Goal: Task Accomplishment & Management: Manage account settings

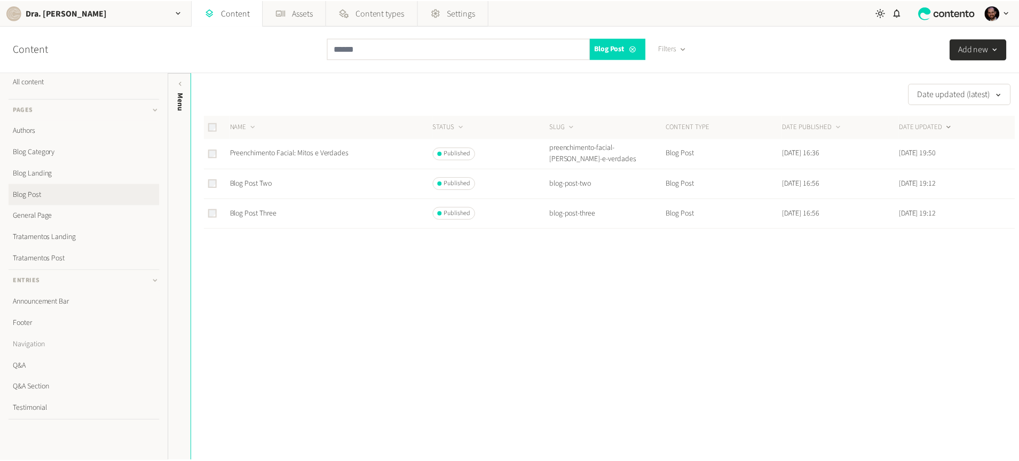
scroll to position [21, 0]
click at [27, 313] on link "Footer" at bounding box center [85, 312] width 152 height 21
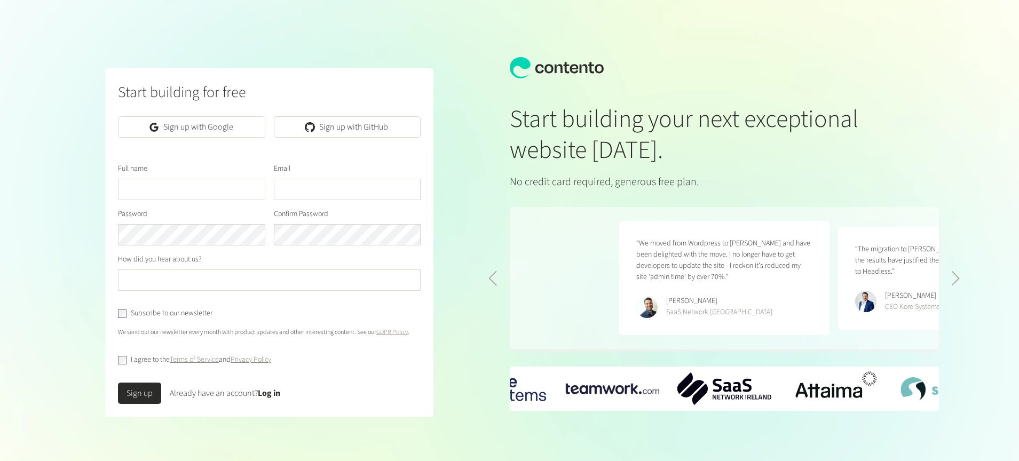
scroll to position [0, 438]
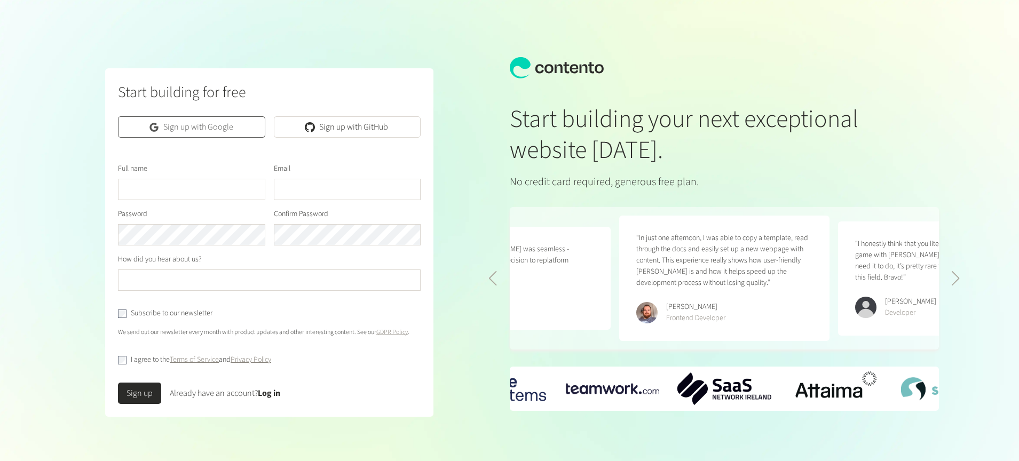
click at [244, 123] on link "Sign up with Google" at bounding box center [191, 126] width 147 height 21
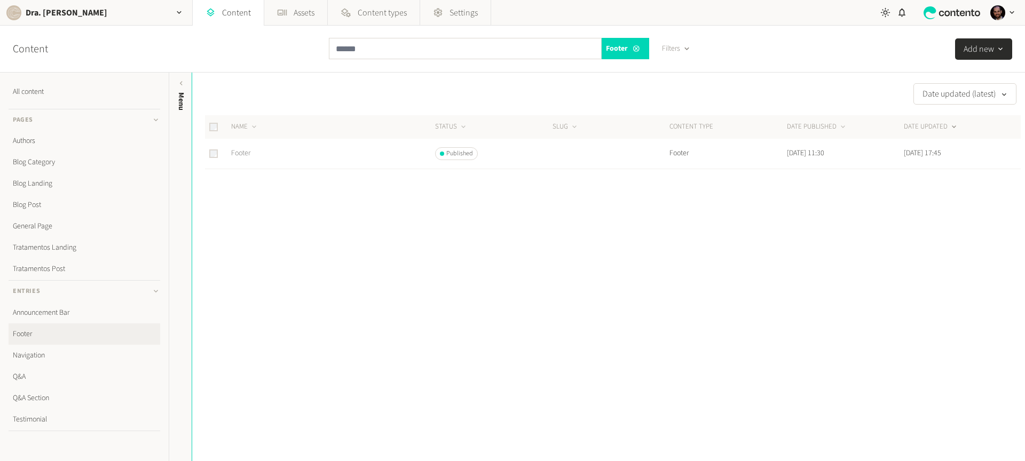
click at [247, 153] on link "Footer" at bounding box center [240, 153] width 19 height 11
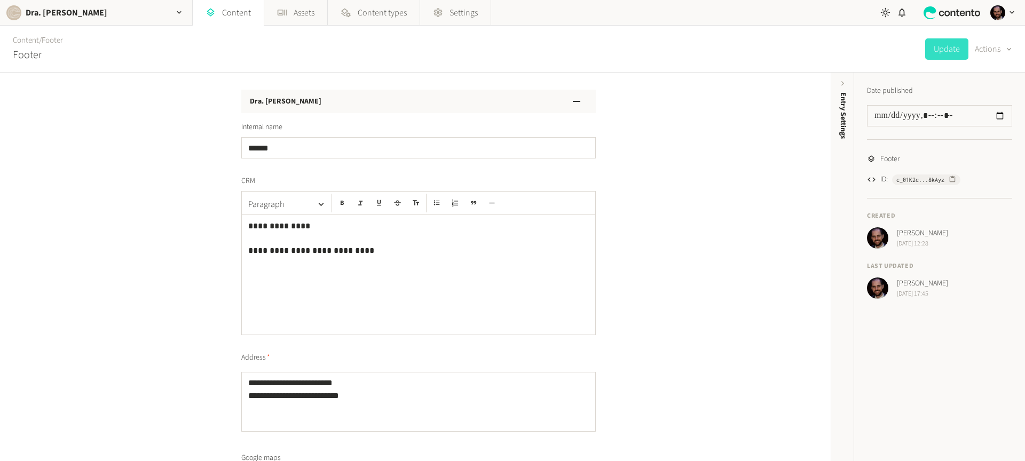
click at [510, 99] on div "Dra. [PERSON_NAME]" at bounding box center [418, 101] width 354 height 23
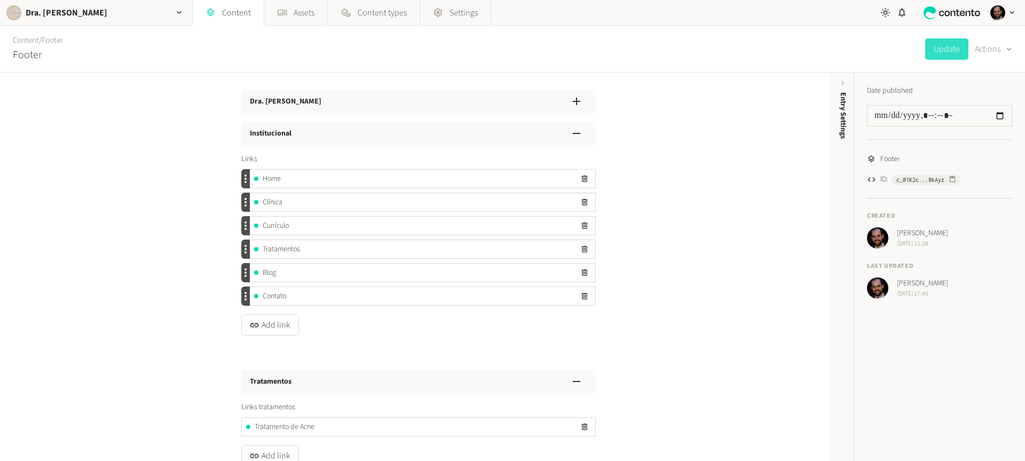
click at [419, 137] on div "Institucional" at bounding box center [418, 133] width 354 height 23
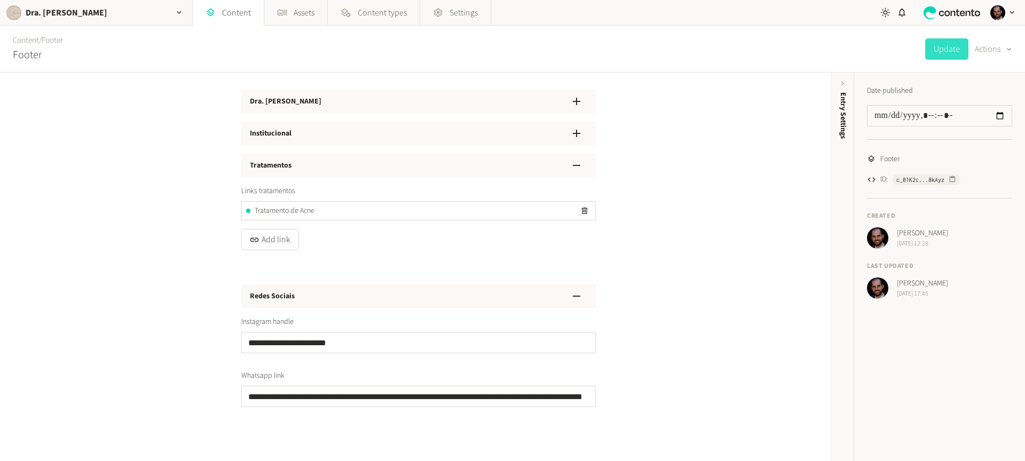
click at [369, 173] on div "Tratamentos" at bounding box center [418, 165] width 354 height 23
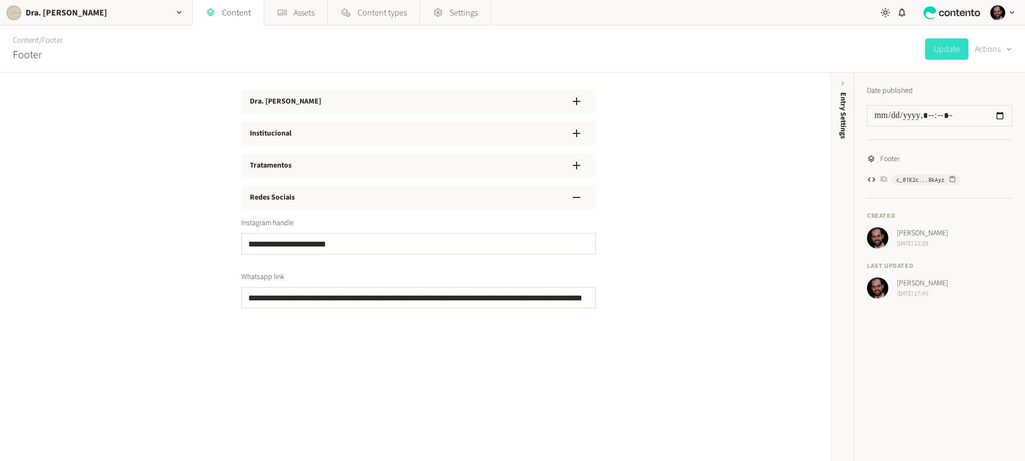
click at [337, 202] on div "Redes Sociais" at bounding box center [418, 197] width 354 height 23
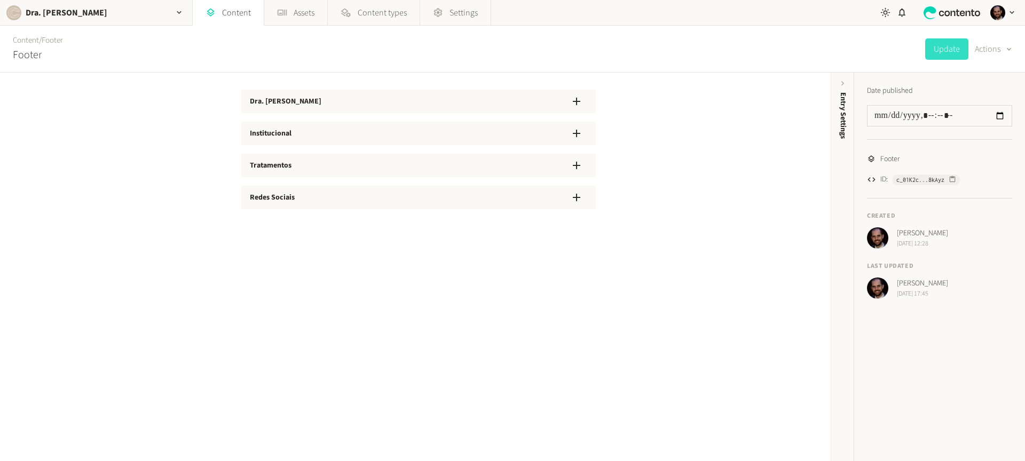
click at [418, 208] on div "Redes Sociais" at bounding box center [418, 197] width 354 height 23
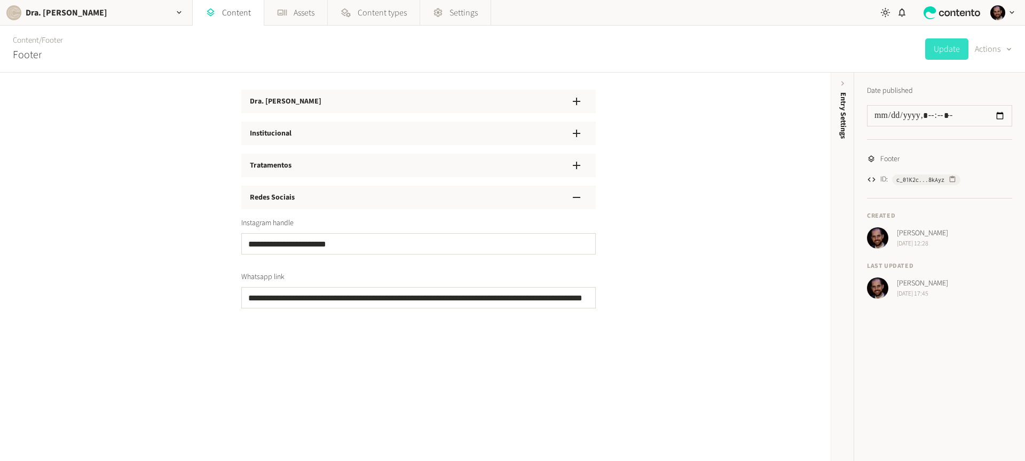
click at [346, 95] on div "Dra. [PERSON_NAME]" at bounding box center [418, 101] width 354 height 23
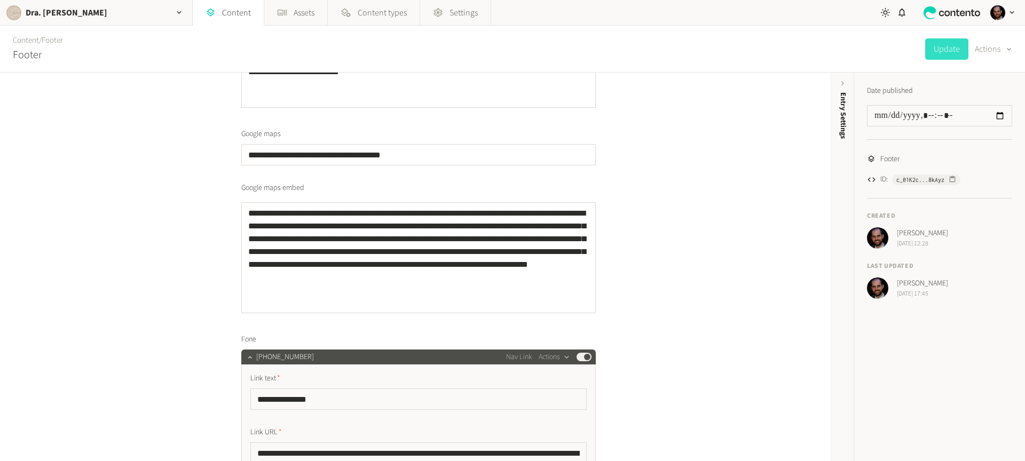
scroll to position [783, 0]
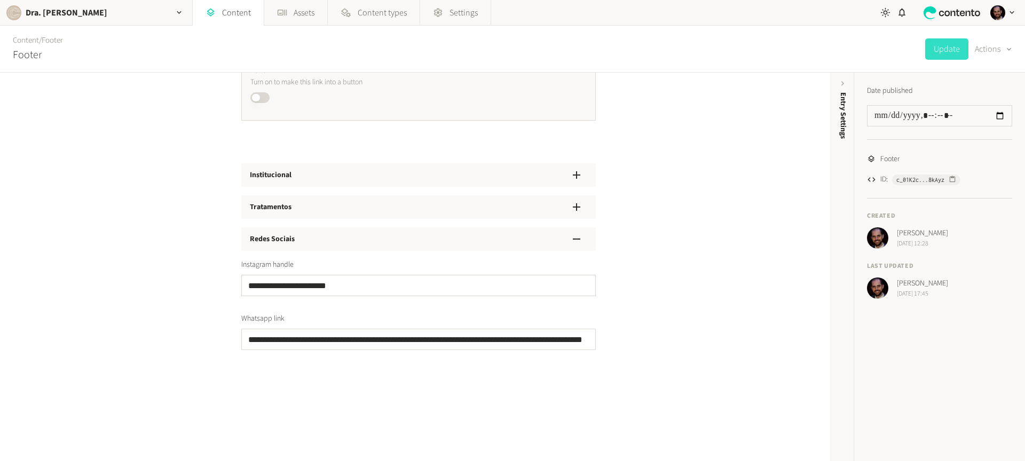
click at [306, 383] on div "**********" at bounding box center [415, 267] width 830 height 388
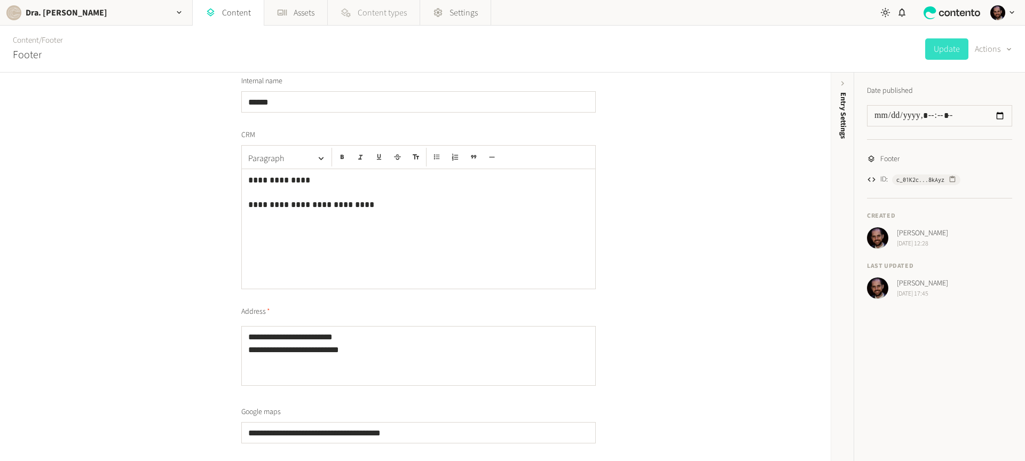
scroll to position [0, 0]
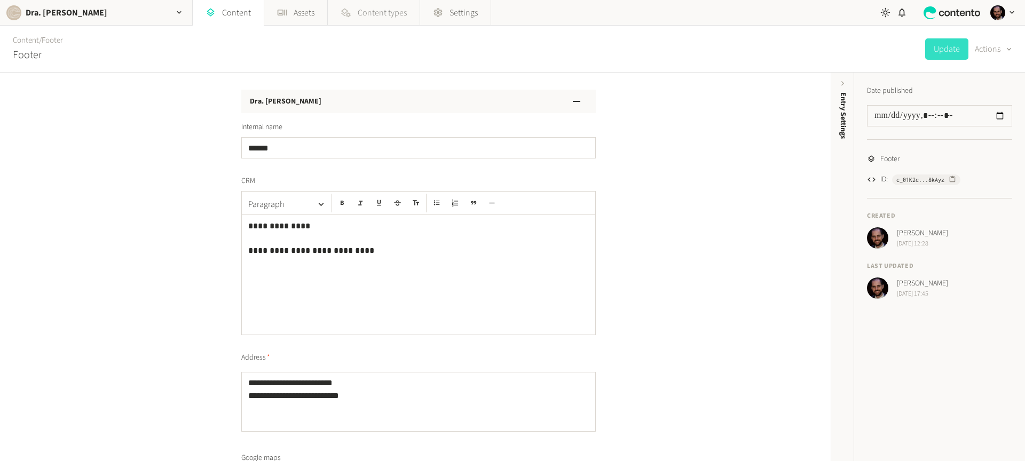
click at [382, 12] on span "Content types" at bounding box center [382, 12] width 49 height 13
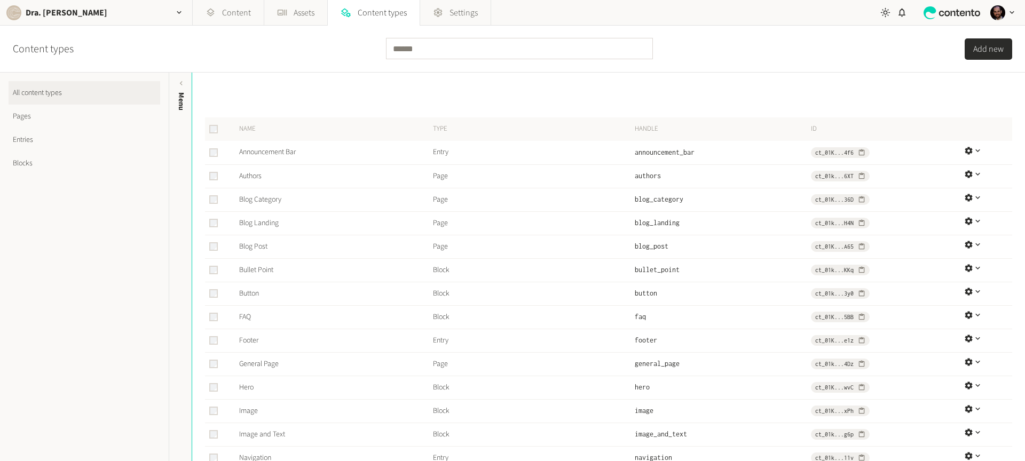
click at [29, 133] on link "Entries" at bounding box center [85, 139] width 152 height 23
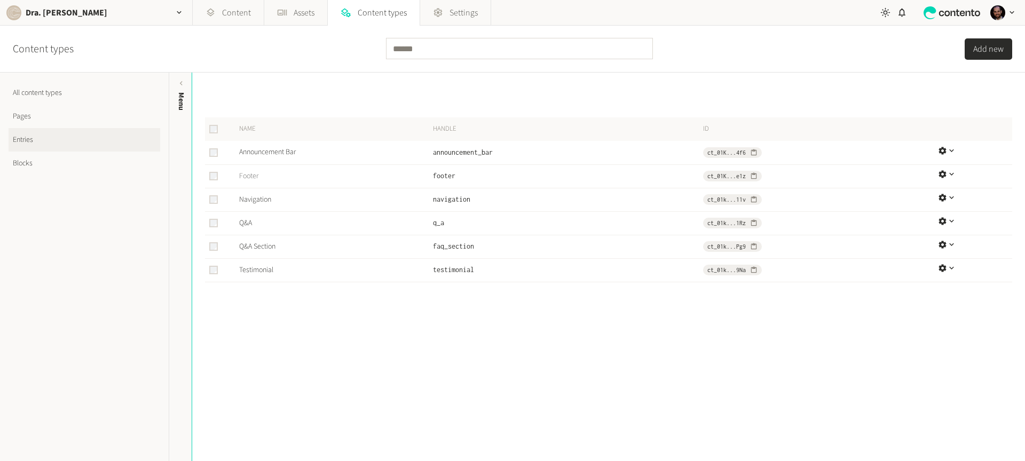
click at [254, 177] on link "Footer" at bounding box center [248, 176] width 19 height 11
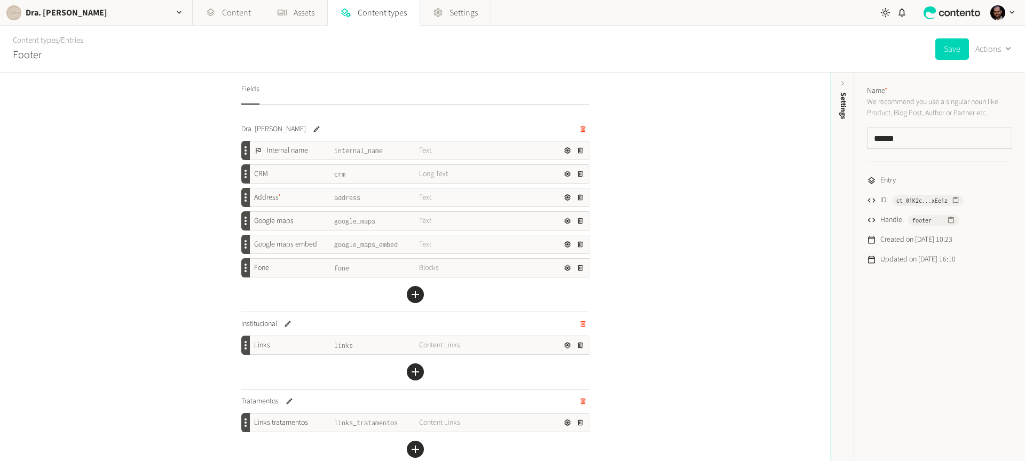
scroll to position [221, 0]
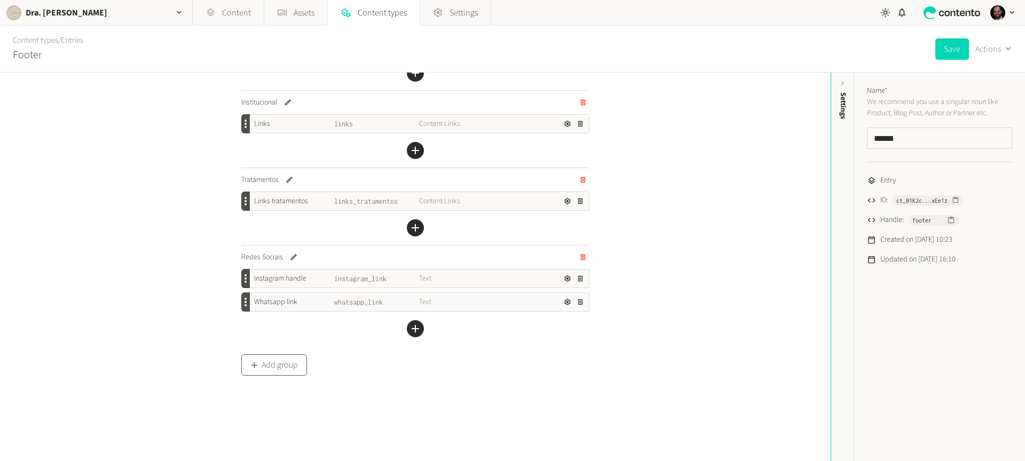
click at [283, 369] on button "Add group" at bounding box center [274, 364] width 66 height 21
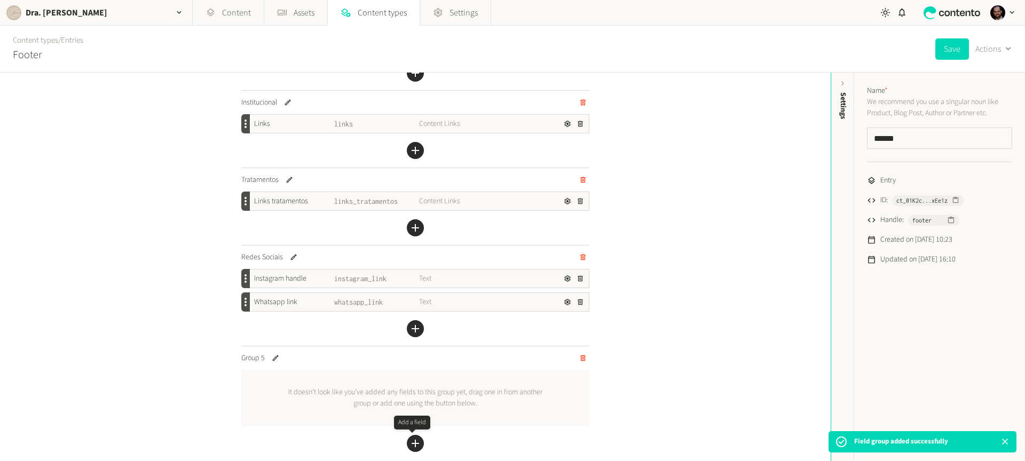
click at [412, 442] on icon "button" at bounding box center [414, 443] width 7 height 7
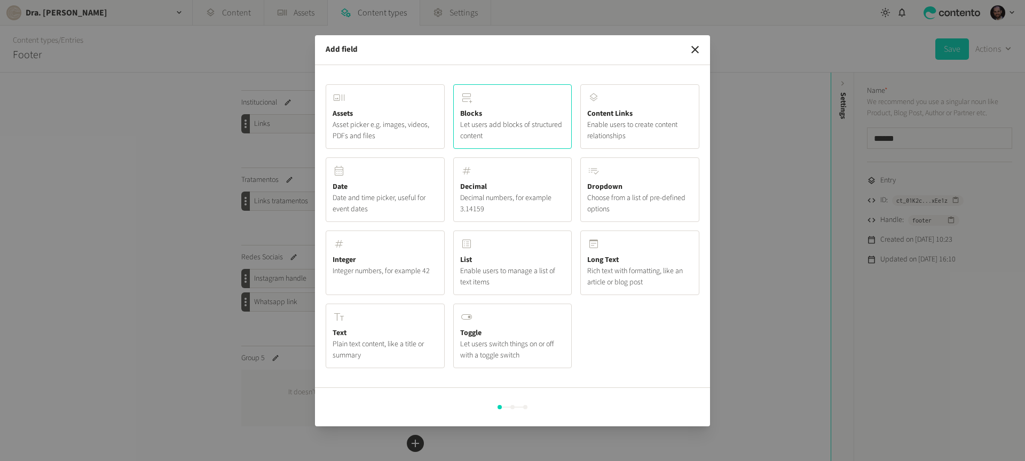
click at [491, 120] on span "Let users add blocks of structured content" at bounding box center [512, 131] width 105 height 22
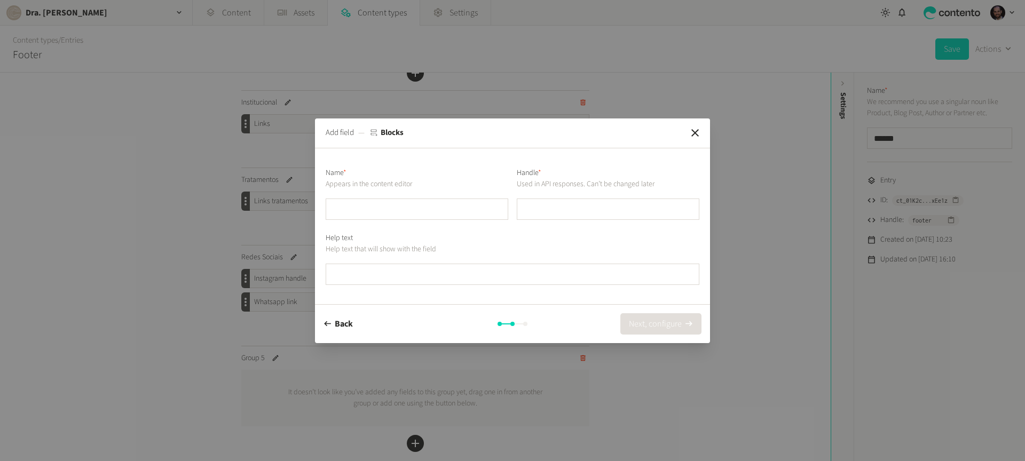
click at [388, 203] on input "text" at bounding box center [417, 209] width 183 height 21
type input "**********"
click at [666, 319] on button "Next, configure" at bounding box center [660, 323] width 81 height 21
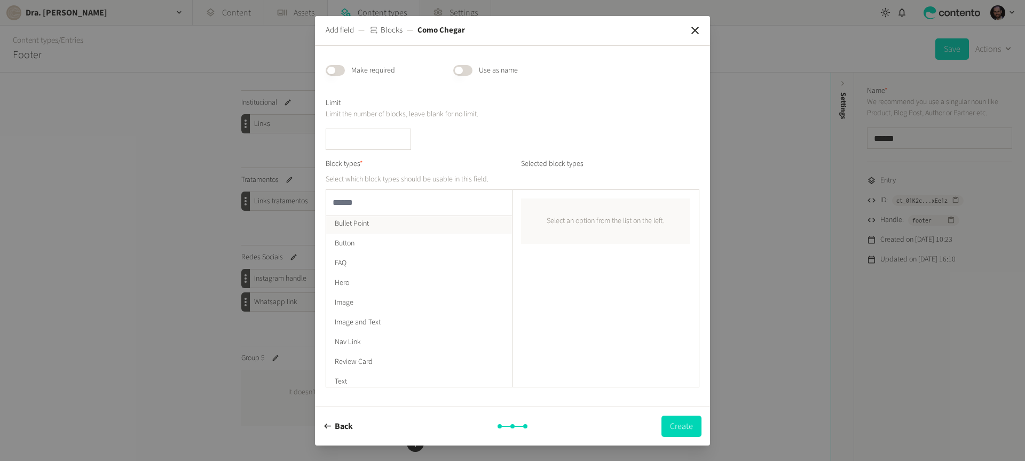
scroll to position [0, 0]
click at [686, 427] on button "Create" at bounding box center [681, 426] width 40 height 21
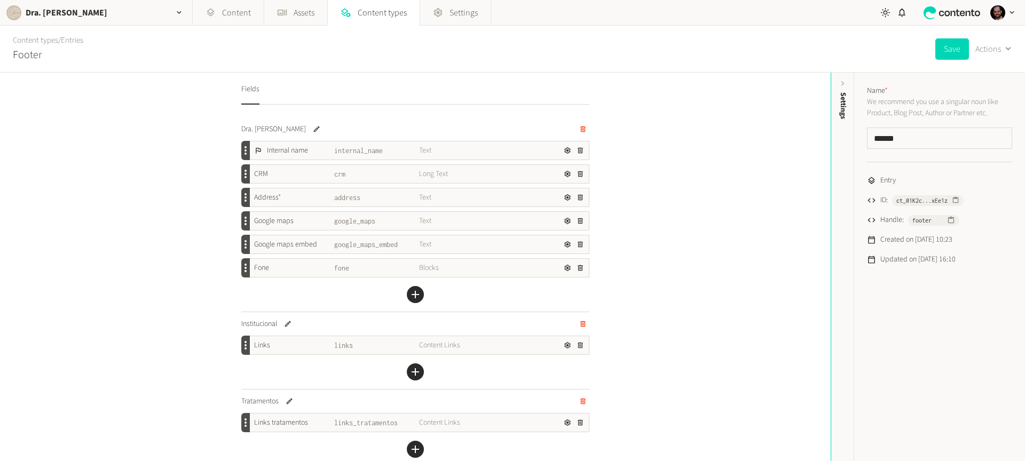
scroll to position [299, 0]
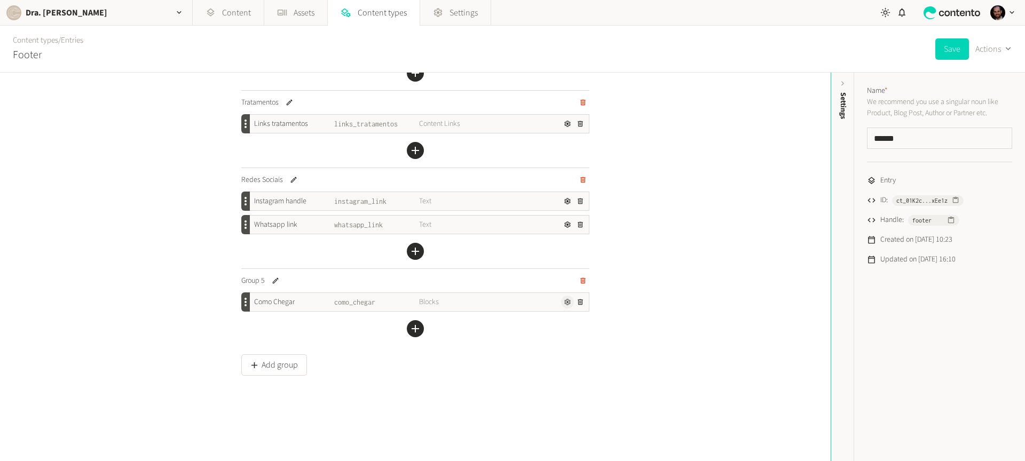
click at [567, 299] on icon "button" at bounding box center [567, 301] width 7 height 7
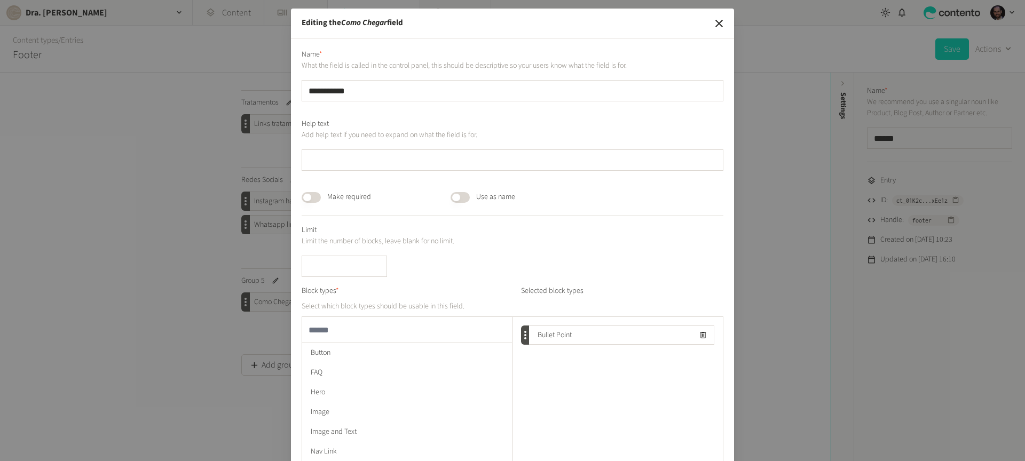
click at [315, 200] on button "Published" at bounding box center [311, 197] width 19 height 11
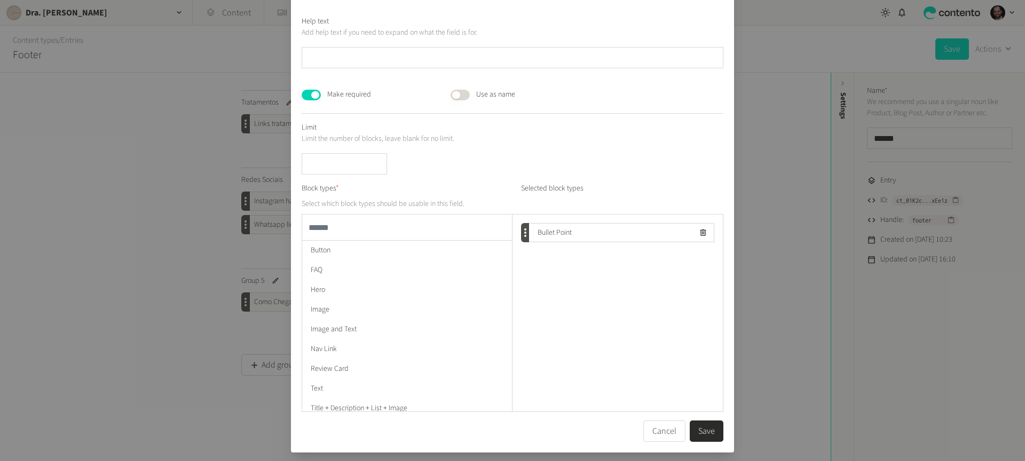
click at [710, 437] on button "Save" at bounding box center [706, 431] width 34 height 21
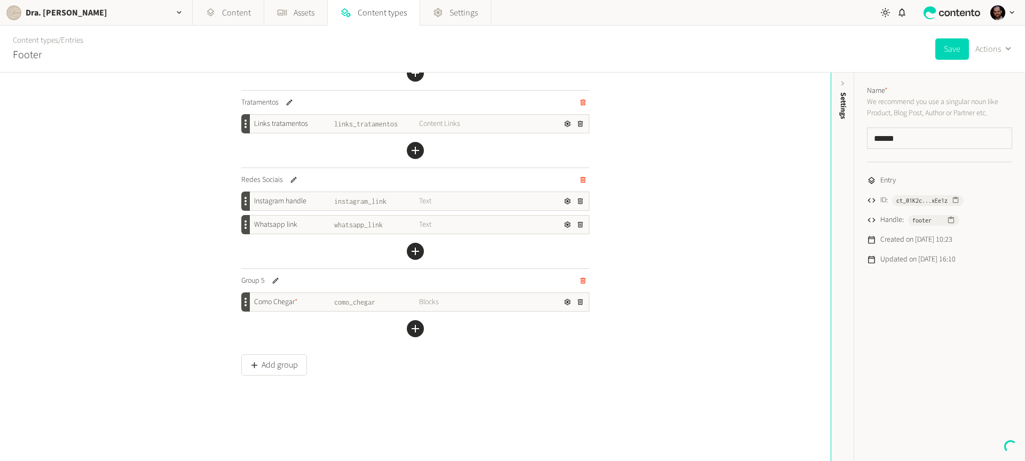
scroll to position [0, 0]
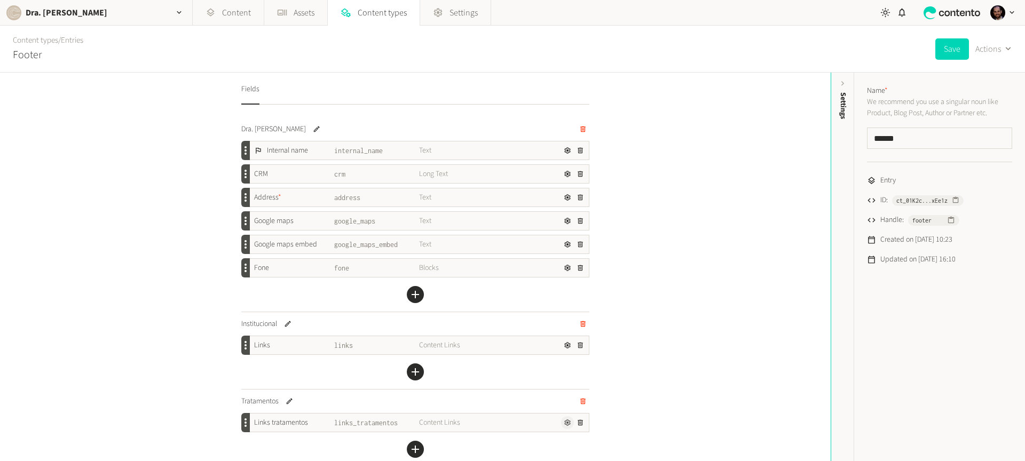
click at [564, 421] on icon "button" at bounding box center [567, 422] width 6 height 6
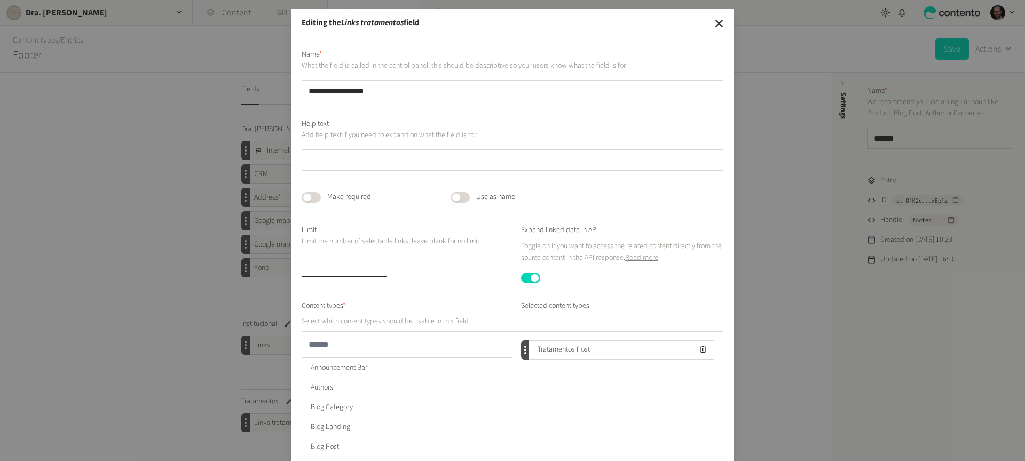
click at [334, 260] on input "number" at bounding box center [344, 266] width 85 height 21
type input "*"
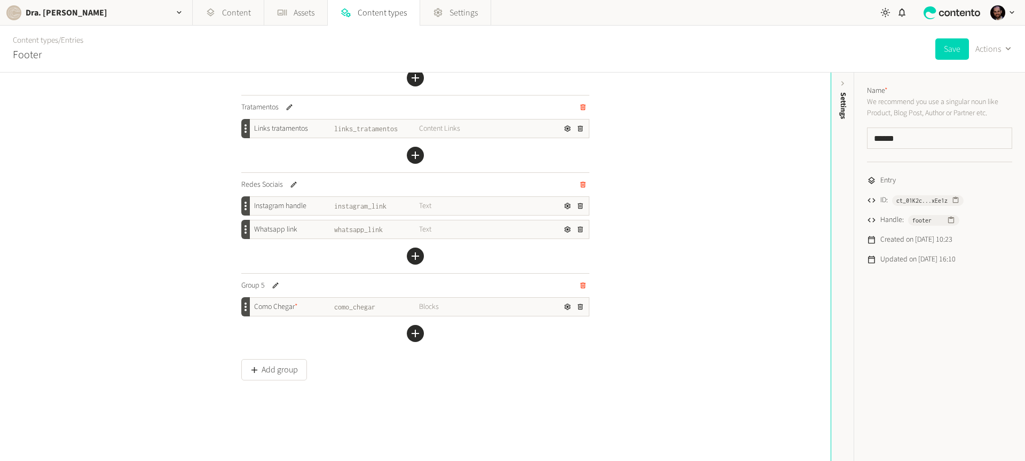
scroll to position [299, 0]
click at [566, 304] on icon "button" at bounding box center [567, 301] width 7 height 7
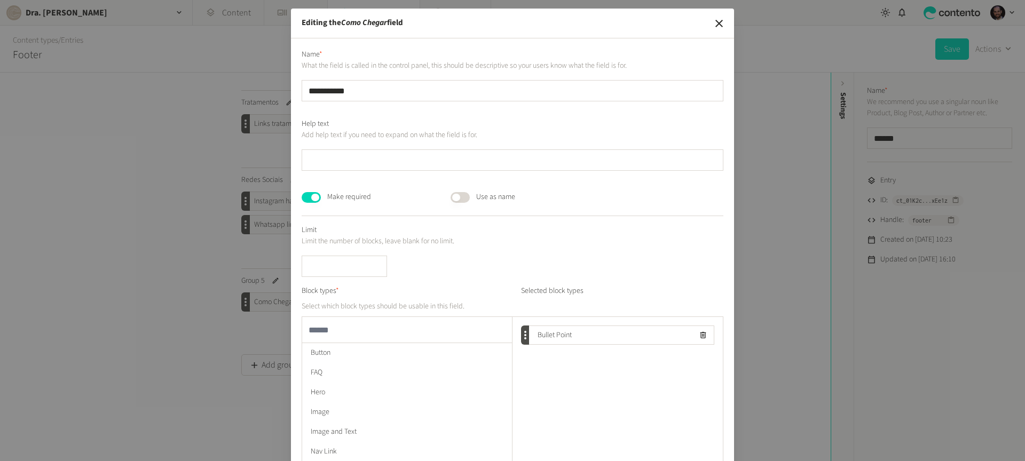
click at [318, 252] on div "Limit Limit the number of blocks, leave blank for no limit." at bounding box center [513, 251] width 422 height 52
click at [323, 263] on input "number" at bounding box center [344, 266] width 85 height 21
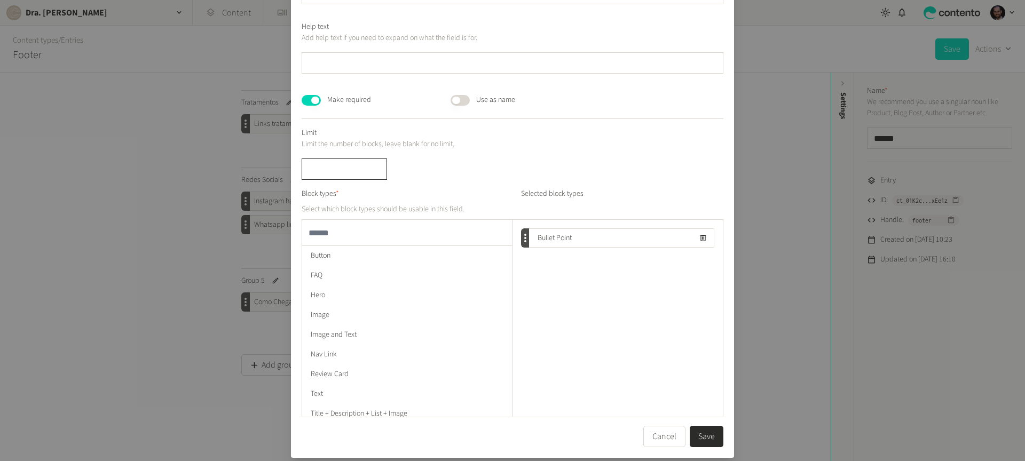
scroll to position [102, 0]
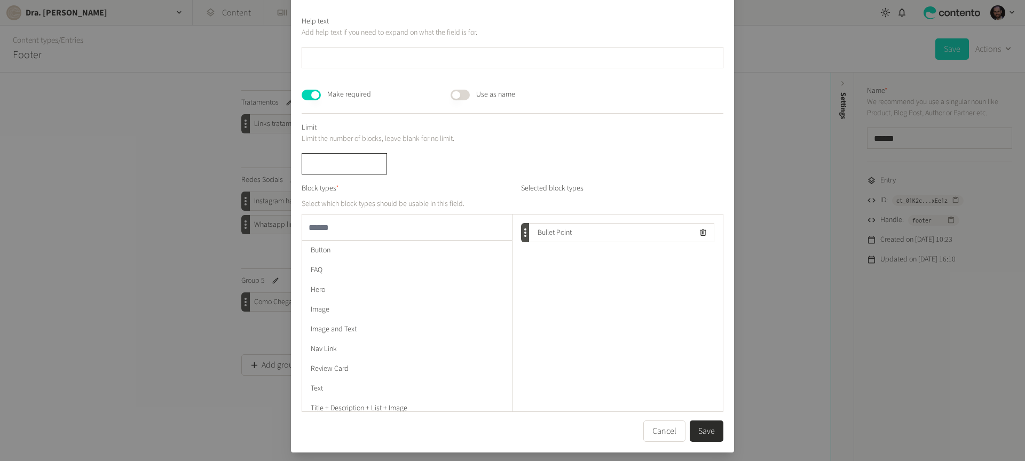
type input "*"
click at [697, 430] on button "Save" at bounding box center [706, 431] width 34 height 21
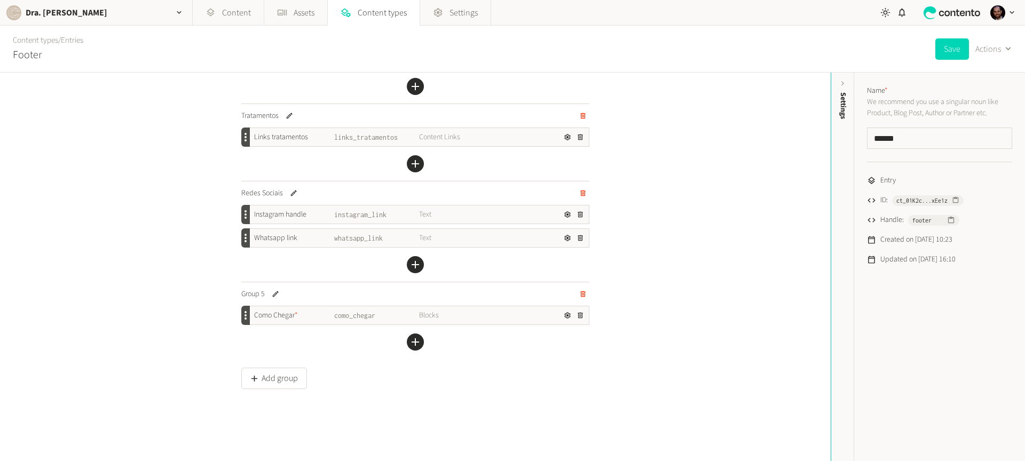
scroll to position [299, 0]
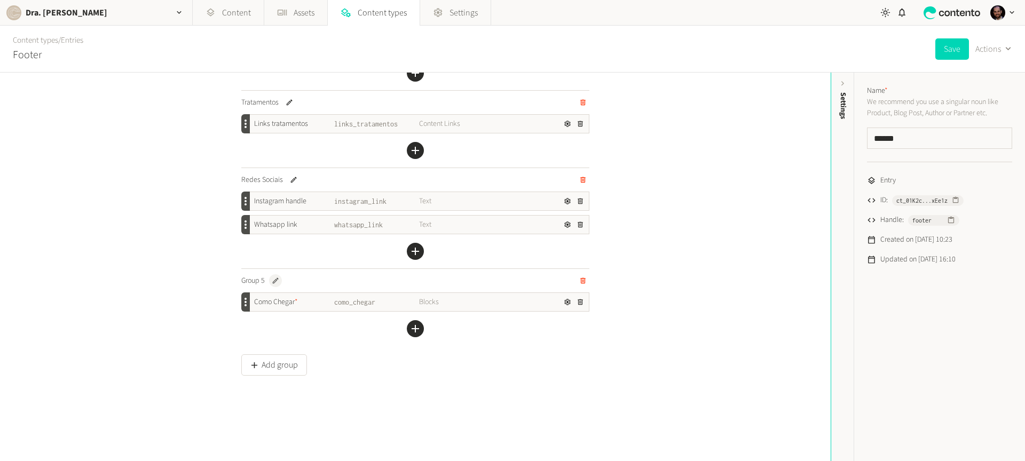
click at [277, 281] on button "button" at bounding box center [275, 280] width 13 height 13
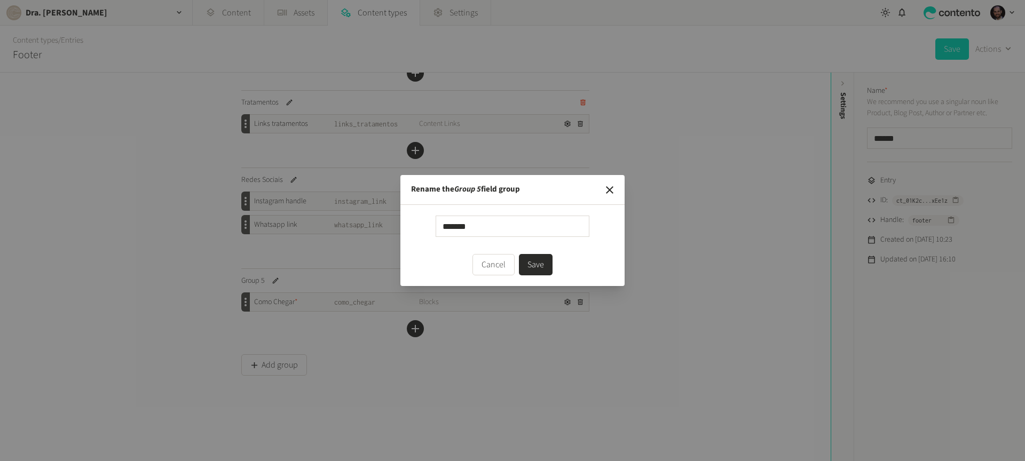
click at [447, 230] on input "*******" at bounding box center [512, 226] width 154 height 21
type input "********"
click at [519, 254] on button "Save" at bounding box center [536, 264] width 34 height 21
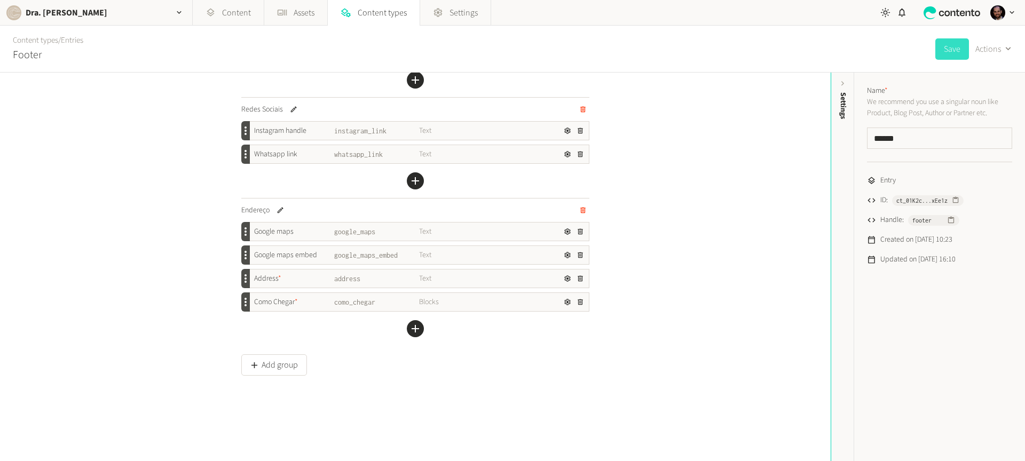
click at [943, 44] on button "Save" at bounding box center [952, 48] width 34 height 21
click at [941, 44] on button "Save" at bounding box center [952, 48] width 34 height 21
click at [566, 302] on icon "button" at bounding box center [567, 301] width 7 height 7
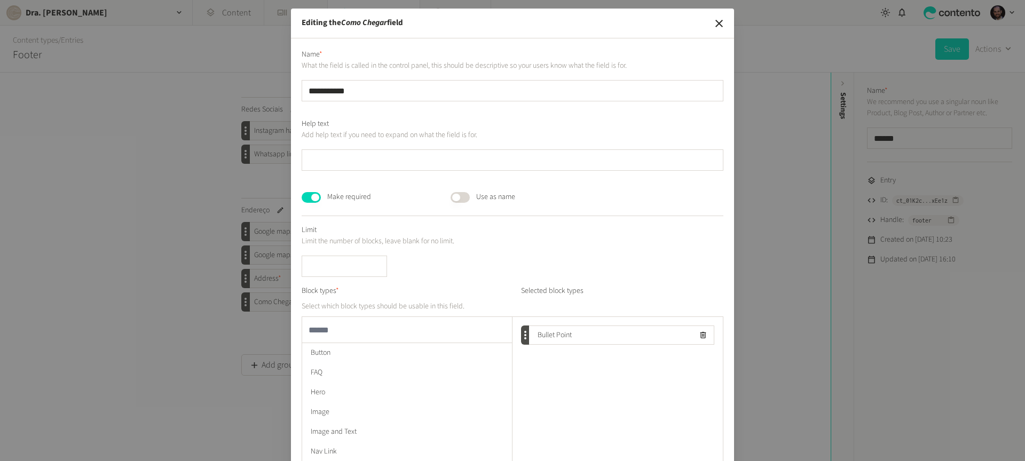
click at [703, 18] on header "Editing the Como Chegar field" at bounding box center [512, 24] width 443 height 30
click at [728, 26] on header "Editing the Como Chegar field" at bounding box center [512, 24] width 443 height 30
click at [719, 22] on icon "button" at bounding box center [718, 23] width 13 height 13
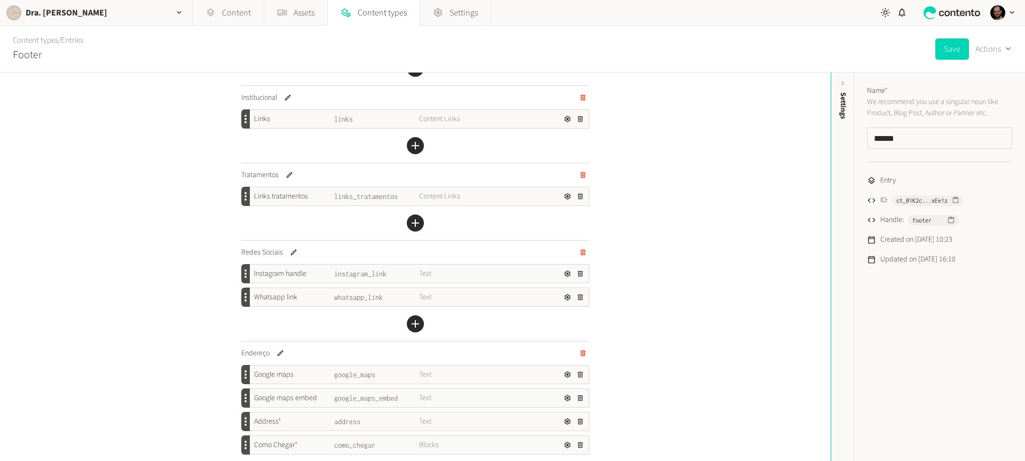
scroll to position [0, 0]
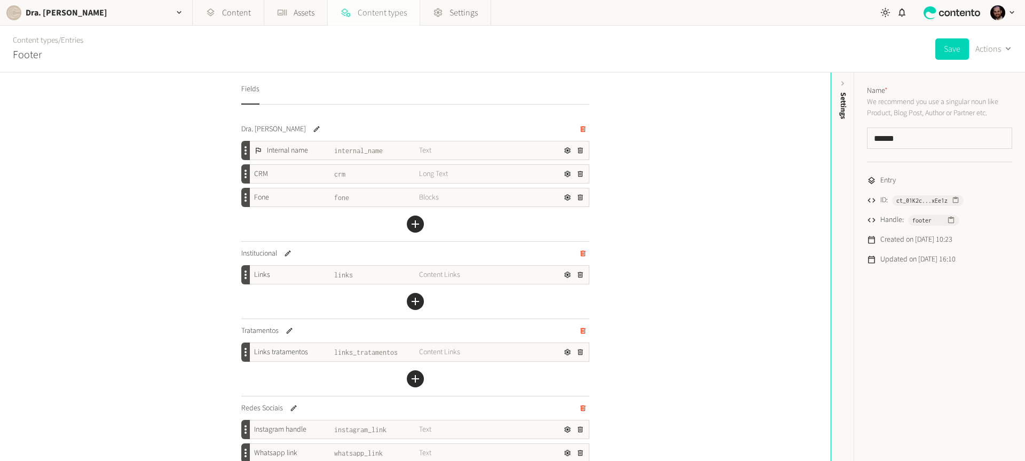
click at [372, 11] on span "Content types" at bounding box center [382, 12] width 49 height 13
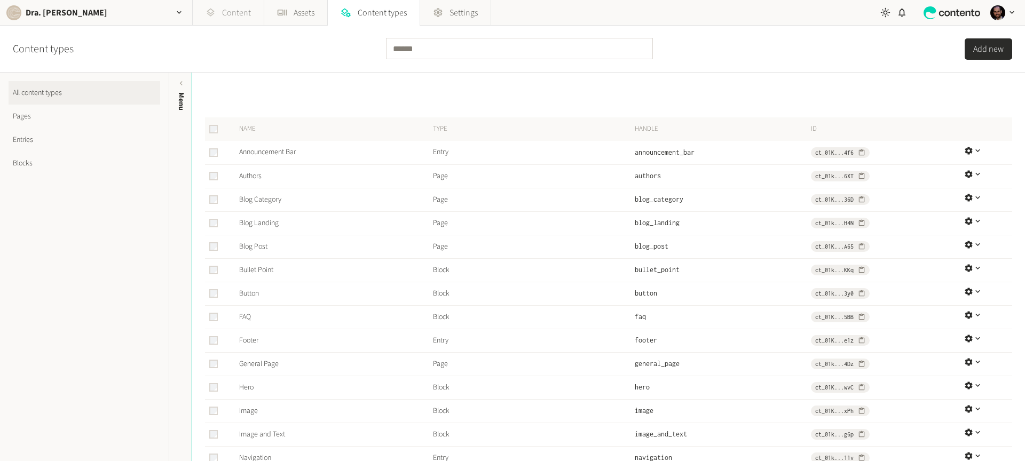
click at [222, 9] on link "Content" at bounding box center [228, 13] width 71 height 26
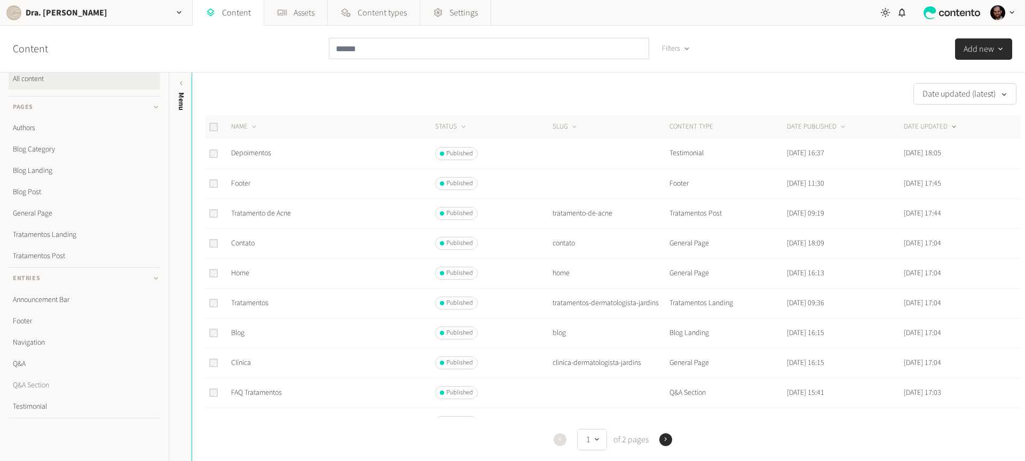
scroll to position [21, 0]
click at [22, 302] on link "Footer" at bounding box center [85, 312] width 152 height 21
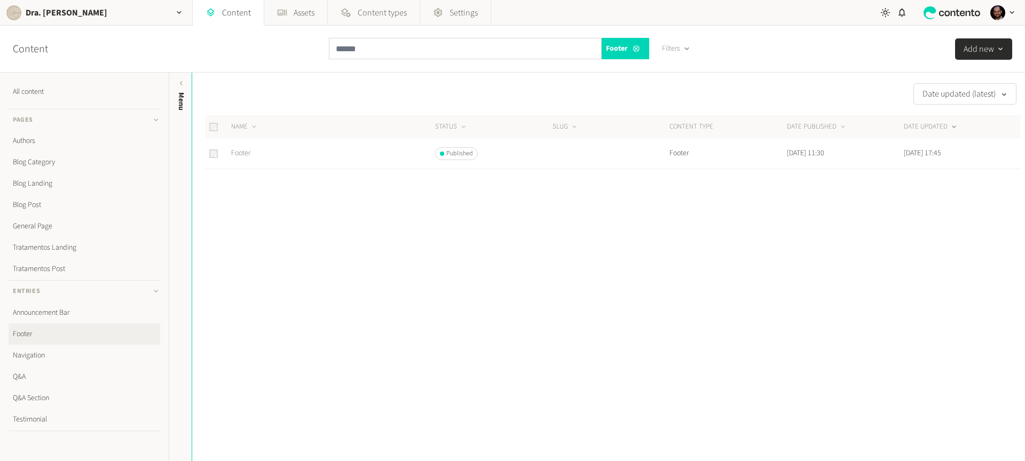
click at [241, 152] on link "Footer" at bounding box center [240, 153] width 19 height 11
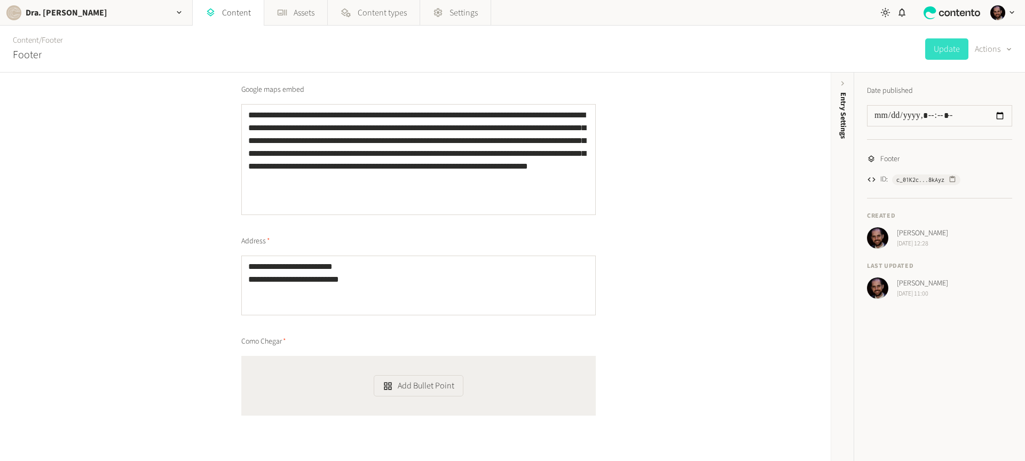
scroll to position [1165, 0]
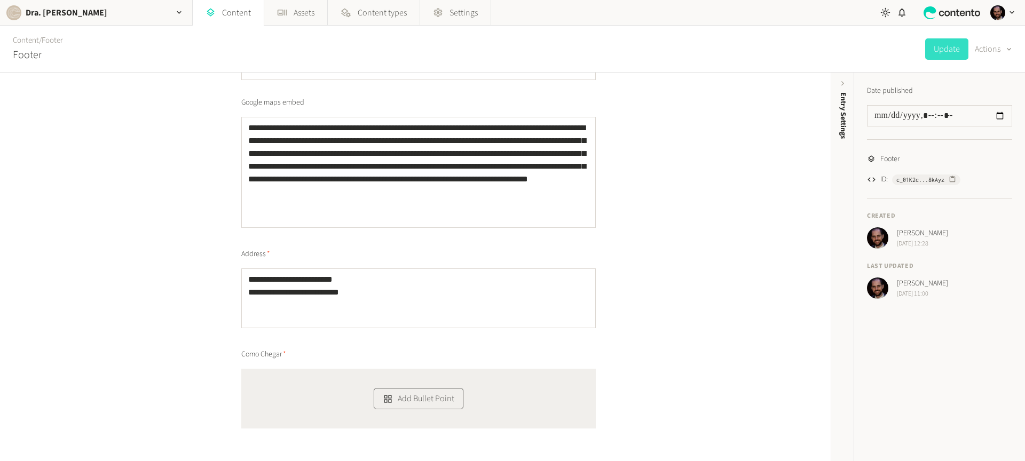
click at [420, 405] on button "Add Bullet Point" at bounding box center [418, 398] width 89 height 21
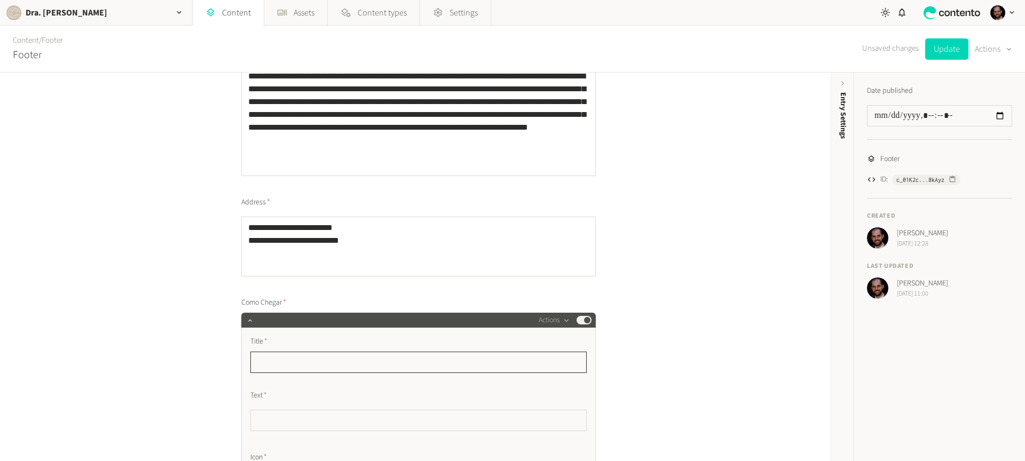
scroll to position [1237, 0]
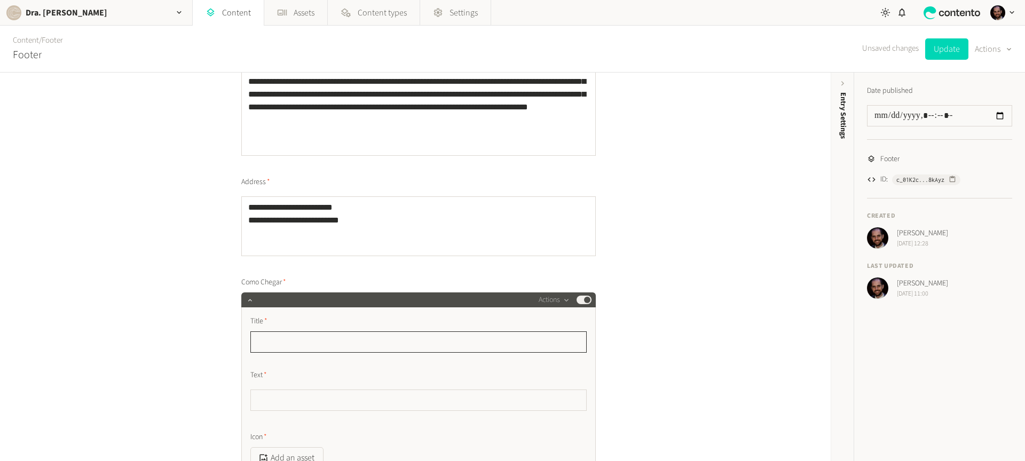
click at [336, 339] on input "text" at bounding box center [418, 341] width 336 height 21
paste input "********"
type input "********"
paste textarea "**********"
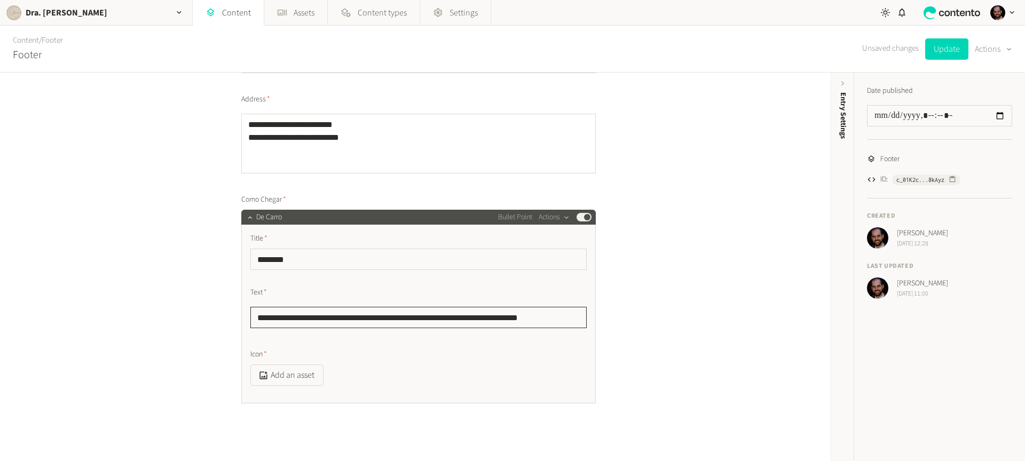
scroll to position [1339, 0]
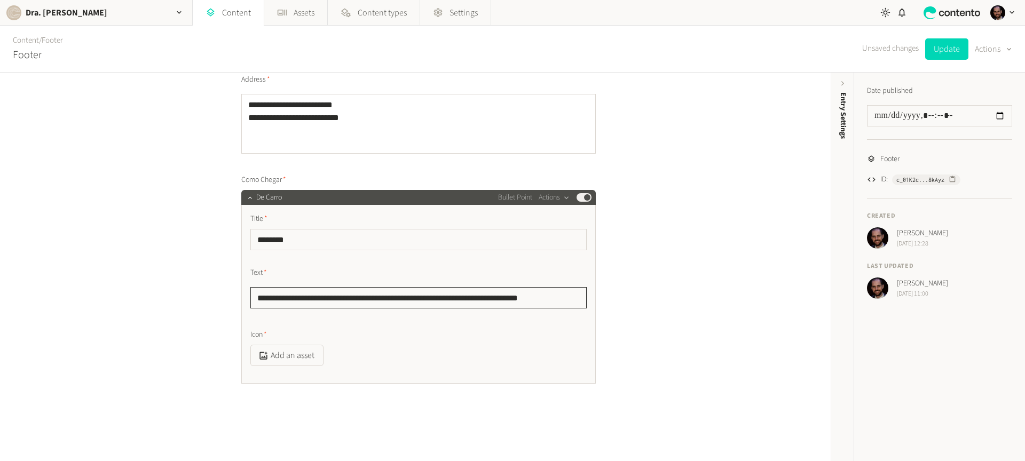
type textarea "**********"
click at [301, 351] on button "Add an asset" at bounding box center [286, 355] width 73 height 21
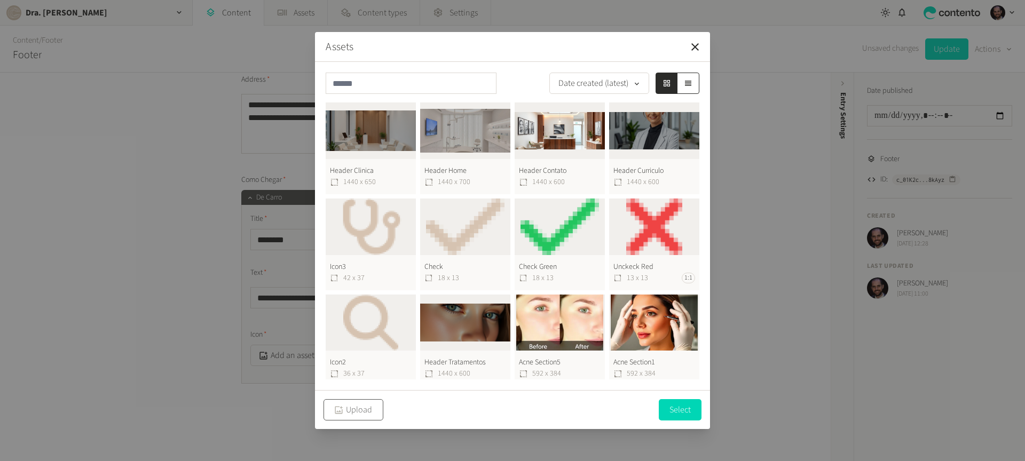
click at [371, 411] on button "Upload" at bounding box center [353, 409] width 60 height 21
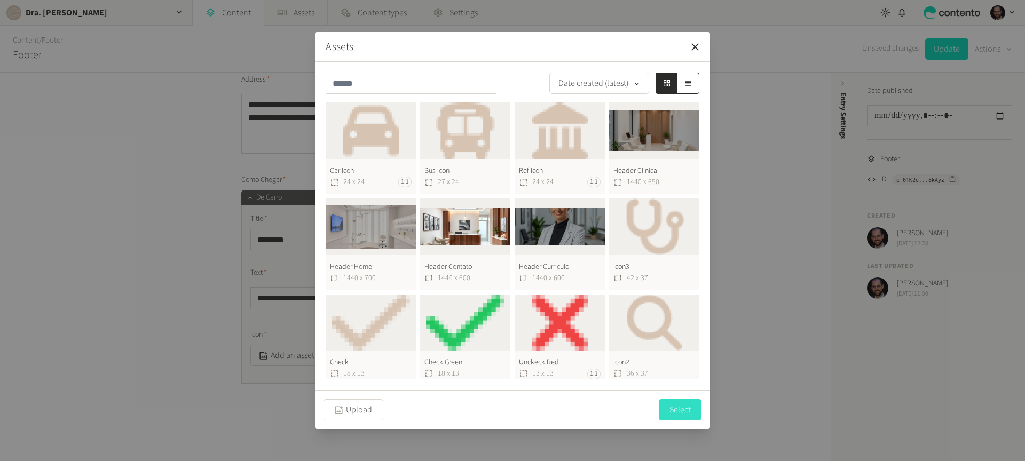
click at [680, 412] on button "Select" at bounding box center [680, 409] width 43 height 21
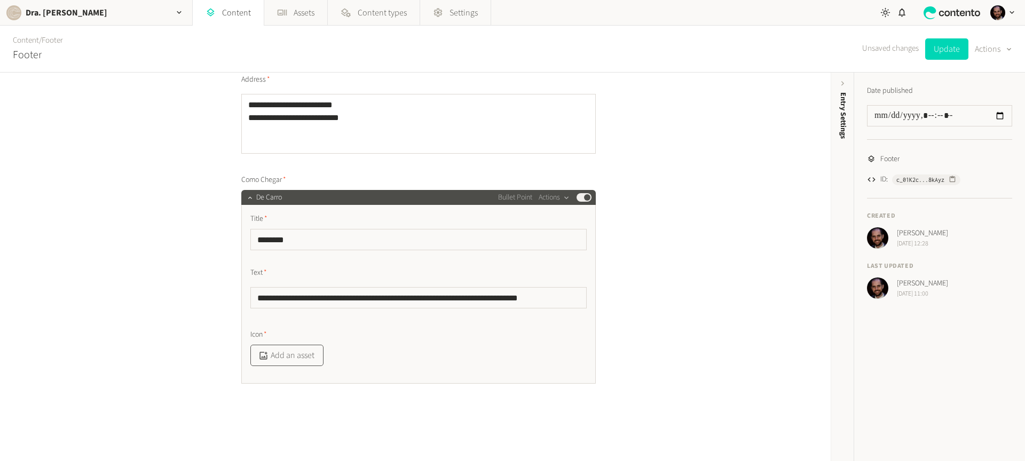
click at [294, 350] on button "Add an asset" at bounding box center [286, 355] width 73 height 21
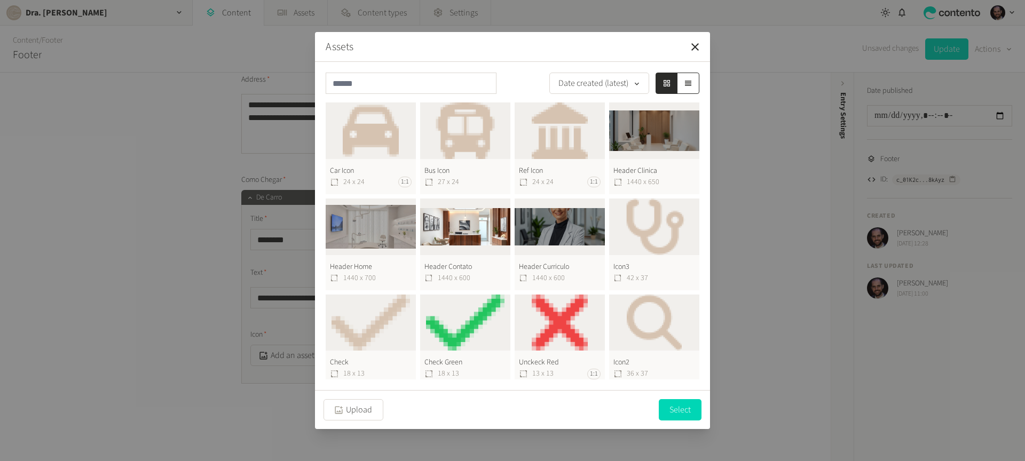
click at [385, 132] on button "Car Icon 24 x 24 1:1" at bounding box center [371, 148] width 90 height 92
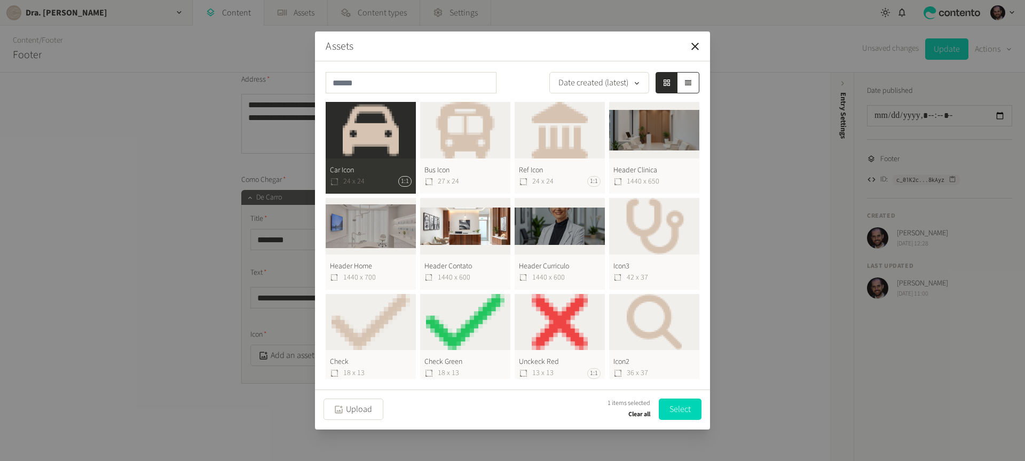
drag, startPoint x: 687, startPoint y: 415, endPoint x: 630, endPoint y: 382, distance: 65.5
click at [687, 414] on button "Select" at bounding box center [680, 409] width 43 height 21
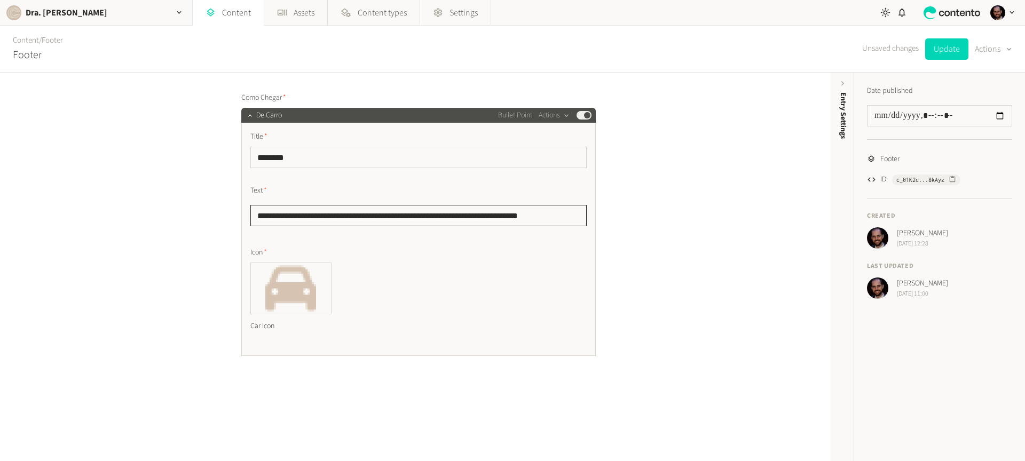
scroll to position [1436, 0]
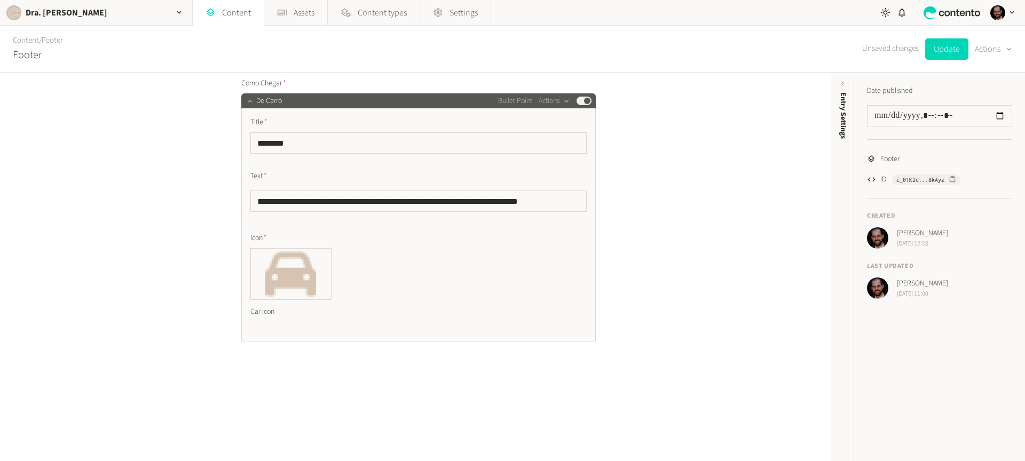
click at [250, 104] on icon "button" at bounding box center [249, 100] width 7 height 7
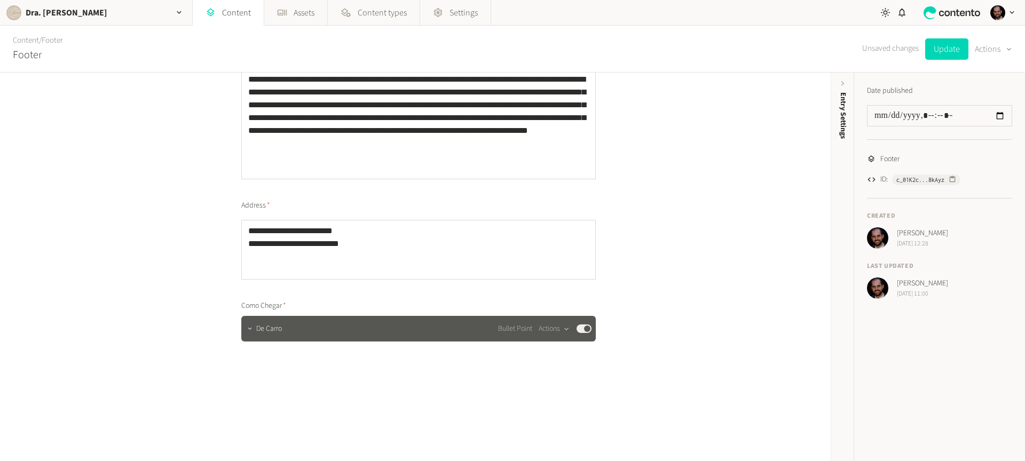
scroll to position [1214, 0]
click at [945, 51] on button "Update" at bounding box center [946, 48] width 43 height 21
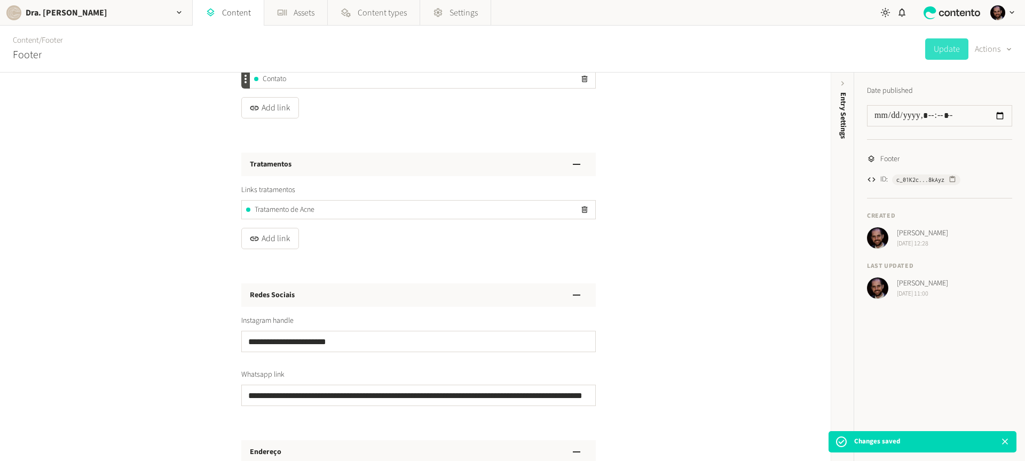
scroll to position [0, 0]
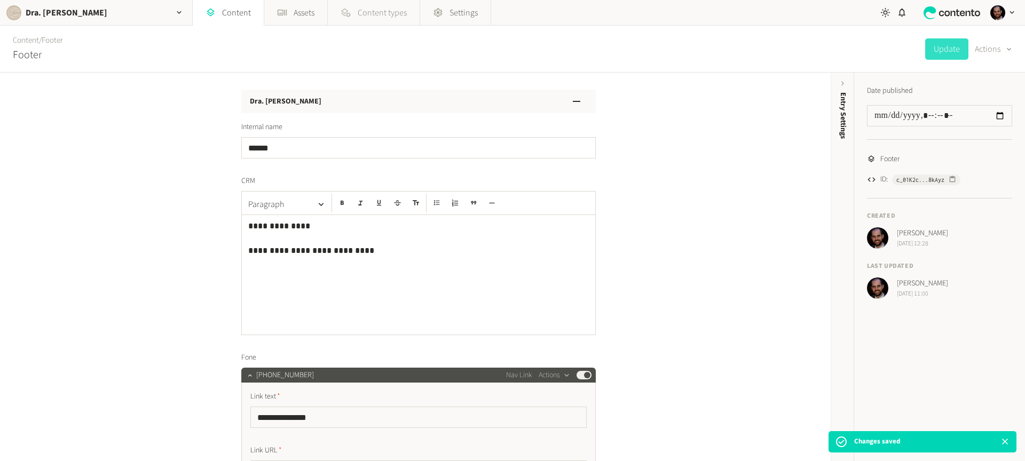
click at [367, 13] on span "Content types" at bounding box center [382, 12] width 49 height 13
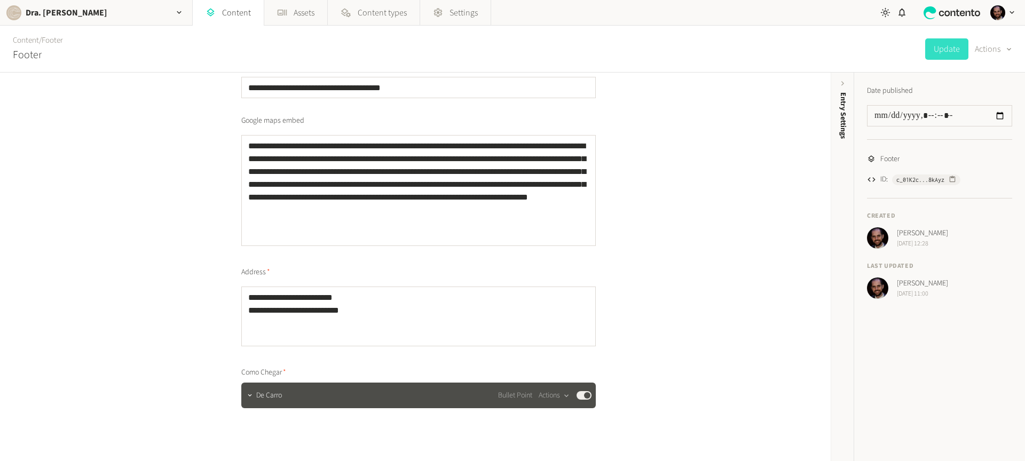
scroll to position [1214, 0]
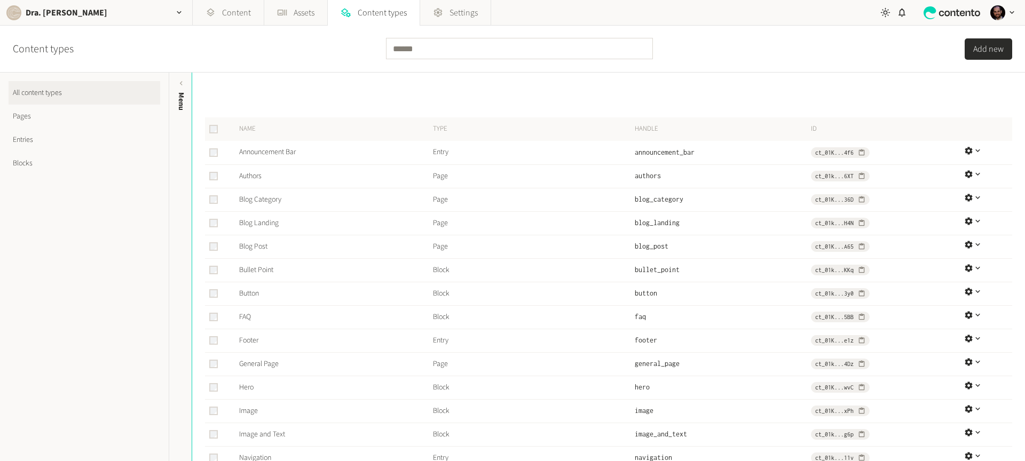
click at [31, 160] on link "Blocks" at bounding box center [85, 163] width 152 height 23
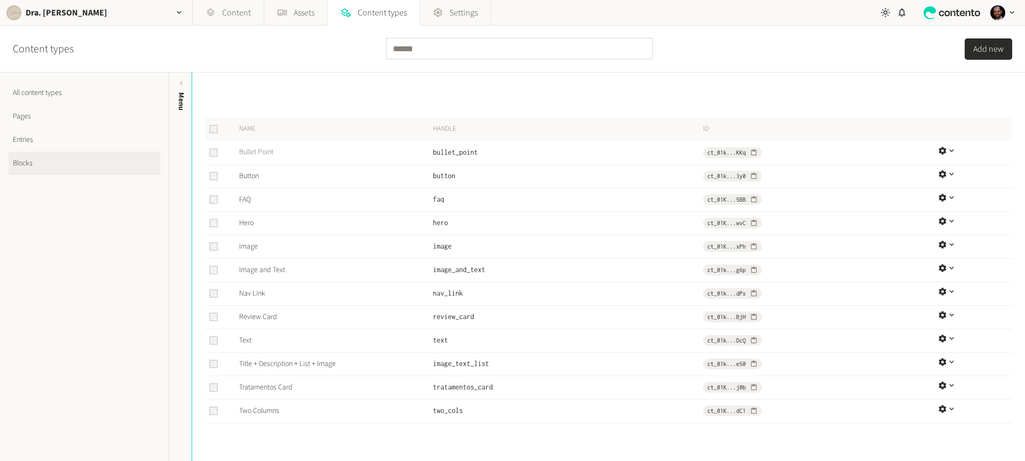
click at [250, 149] on link "Bullet Point" at bounding box center [256, 152] width 34 height 11
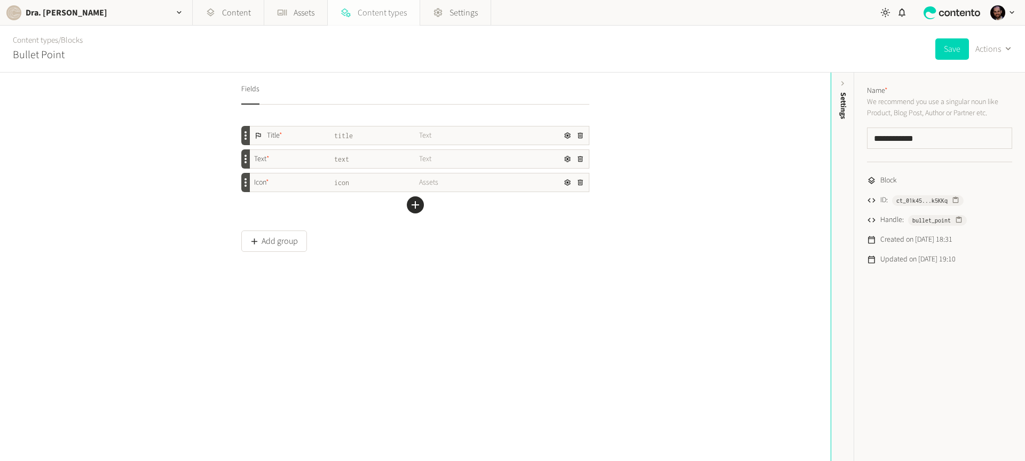
click at [377, 12] on span "Content types" at bounding box center [382, 12] width 49 height 13
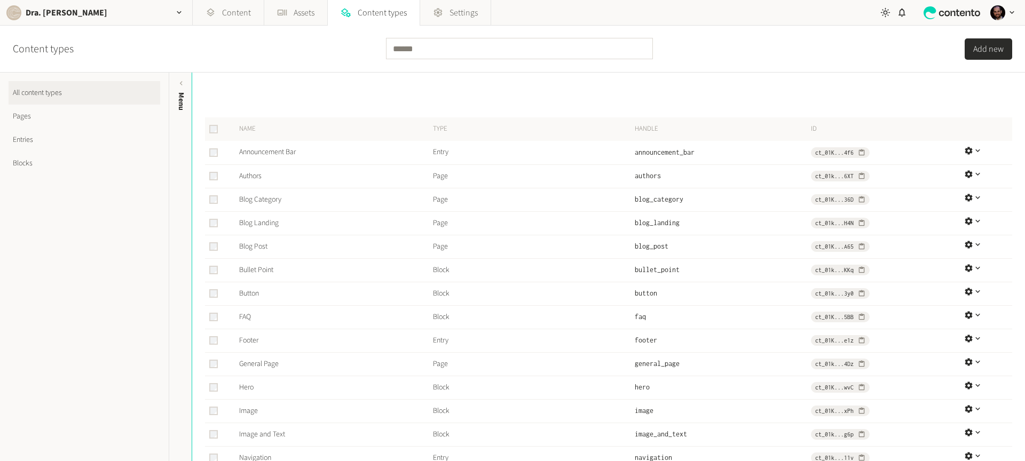
click at [31, 140] on link "Entries" at bounding box center [85, 139] width 152 height 23
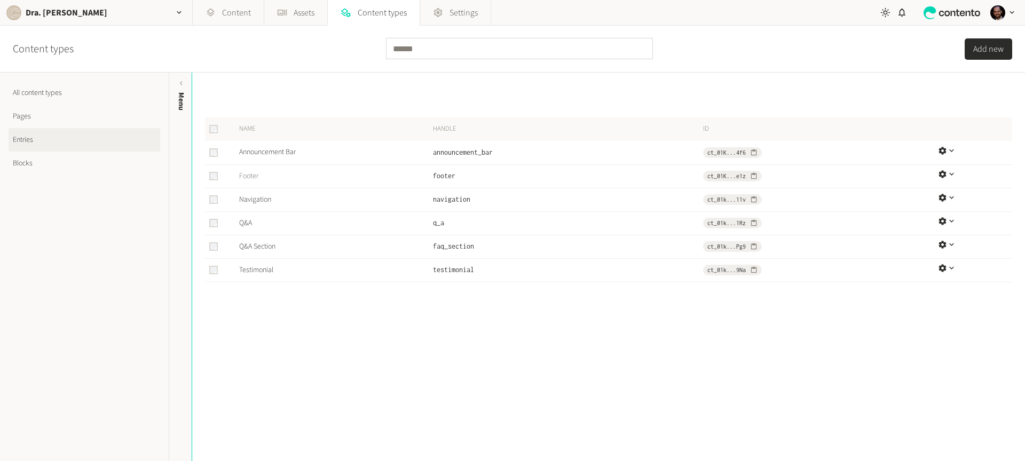
click at [253, 173] on link "Footer" at bounding box center [248, 176] width 19 height 11
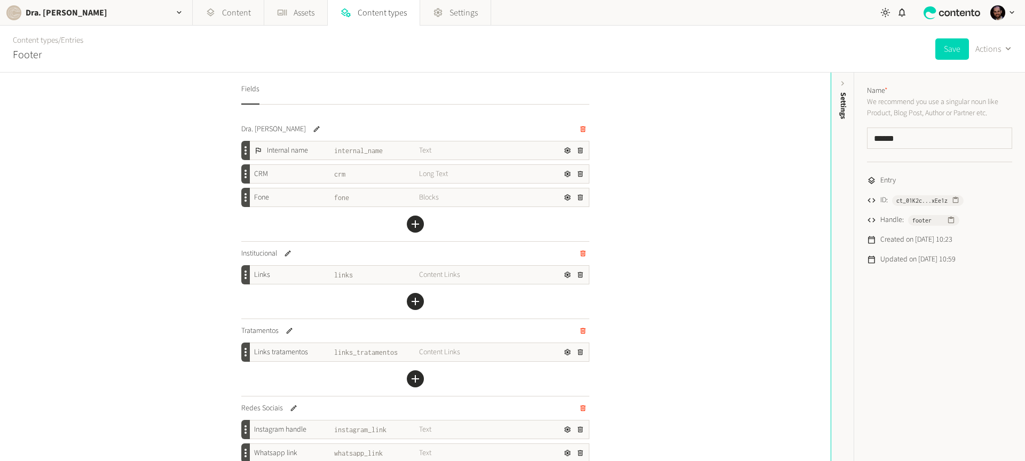
scroll to position [299, 0]
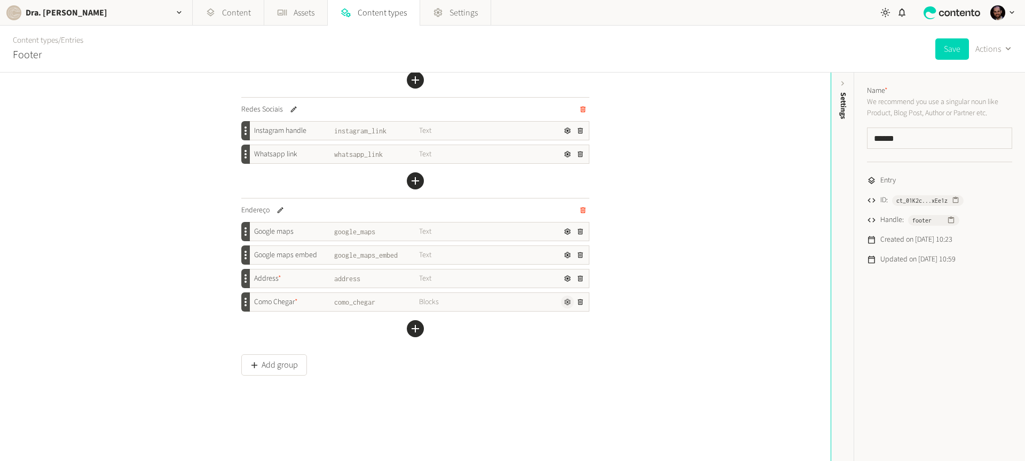
click at [564, 304] on icon "button" at bounding box center [567, 302] width 6 height 6
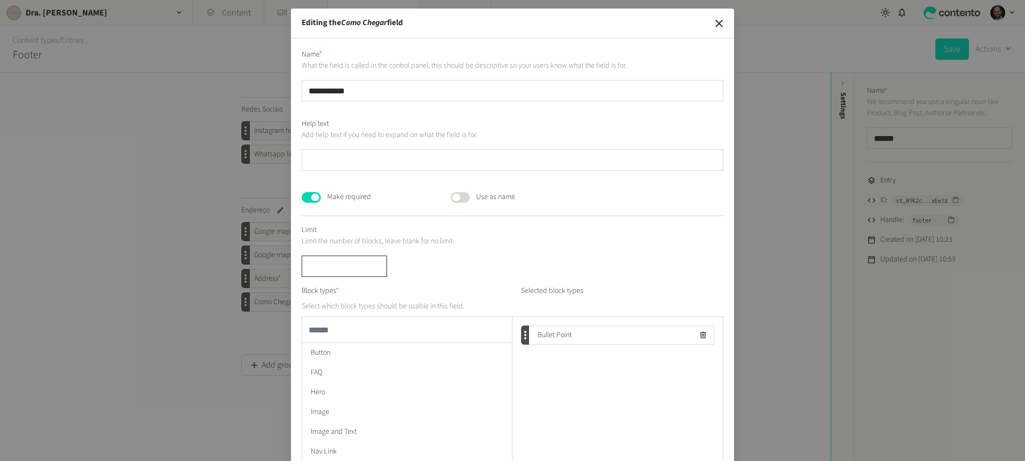
click at [351, 265] on input "*" at bounding box center [344, 266] width 85 height 21
click at [350, 265] on input "*" at bounding box center [344, 266] width 85 height 21
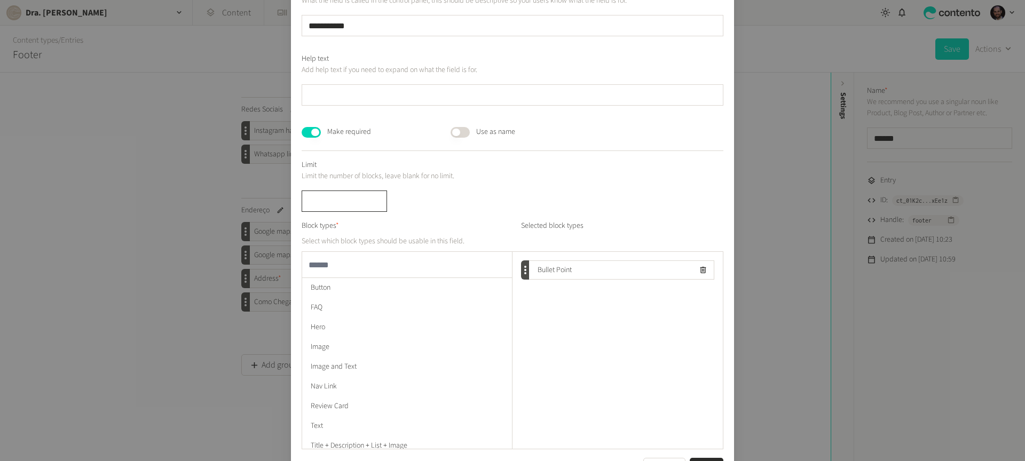
scroll to position [102, 0]
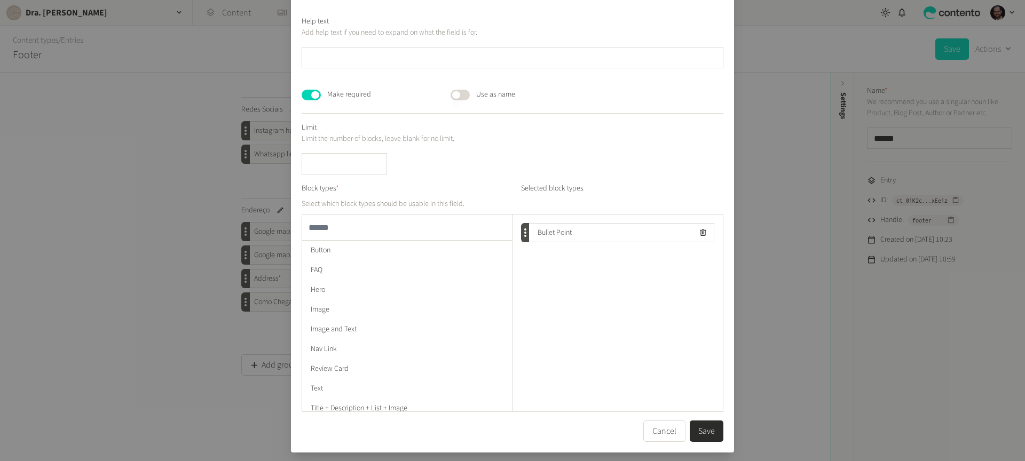
click at [707, 429] on button "Save" at bounding box center [706, 431] width 34 height 21
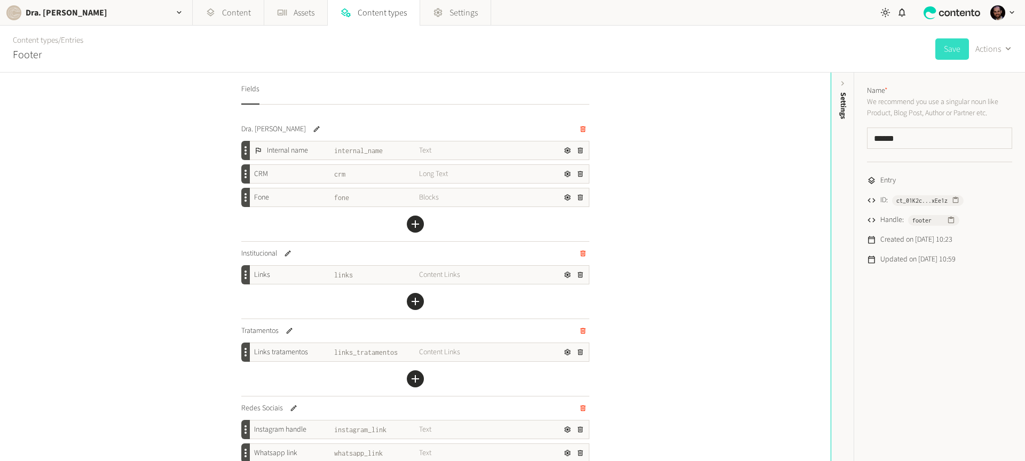
click at [948, 46] on button "Save" at bounding box center [952, 48] width 34 height 21
drag, startPoint x: 948, startPoint y: 46, endPoint x: 887, endPoint y: 13, distance: 69.5
click at [948, 46] on button "Save" at bounding box center [952, 48] width 34 height 21
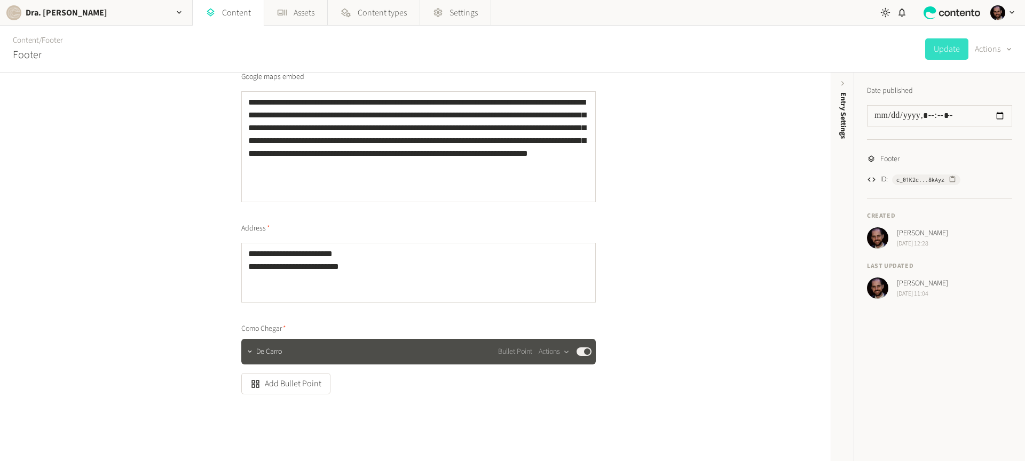
scroll to position [1235, 0]
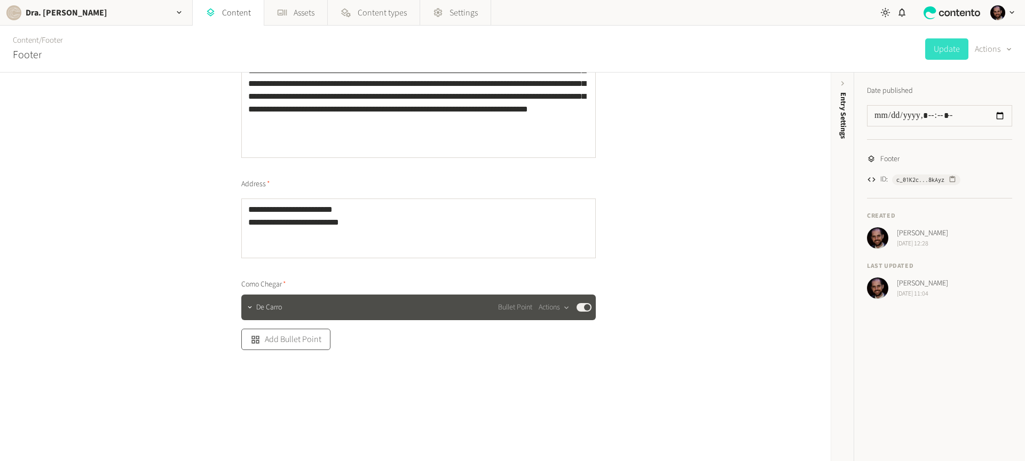
click at [300, 345] on button "Add Bullet Point" at bounding box center [285, 339] width 89 height 21
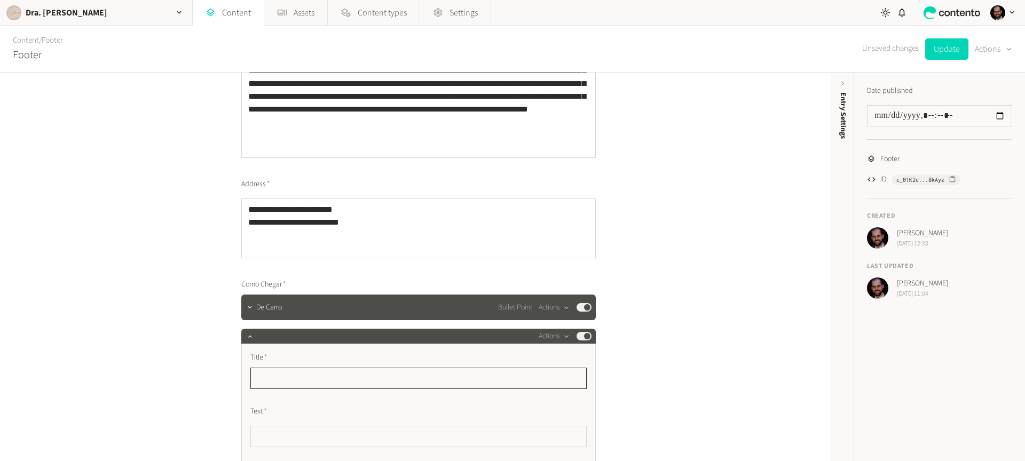
scroll to position [1437, 0]
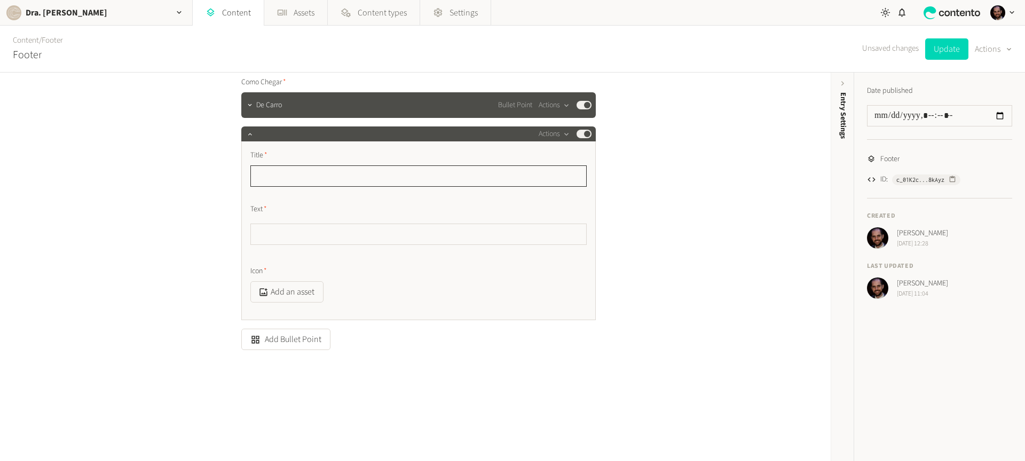
click at [303, 176] on input "text" at bounding box center [418, 175] width 336 height 21
paste input "**********"
type input "**********"
paste textarea "**********"
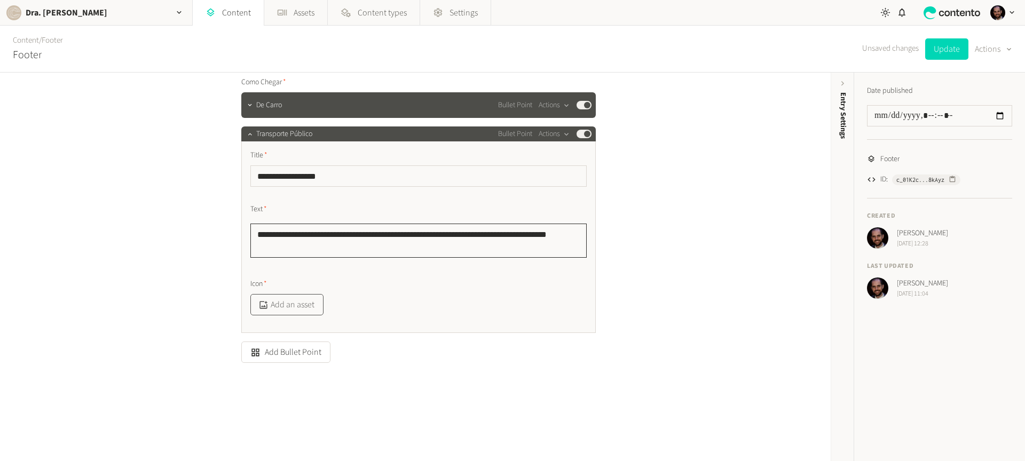
type textarea "**********"
click at [289, 306] on button "Add an asset" at bounding box center [286, 304] width 73 height 21
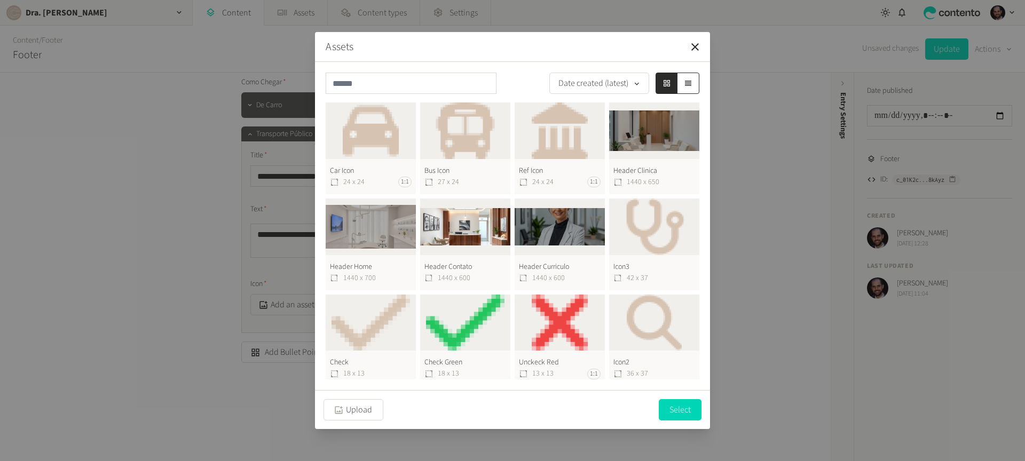
click at [450, 125] on button "Bus Icon 27 x 24" at bounding box center [465, 148] width 90 height 92
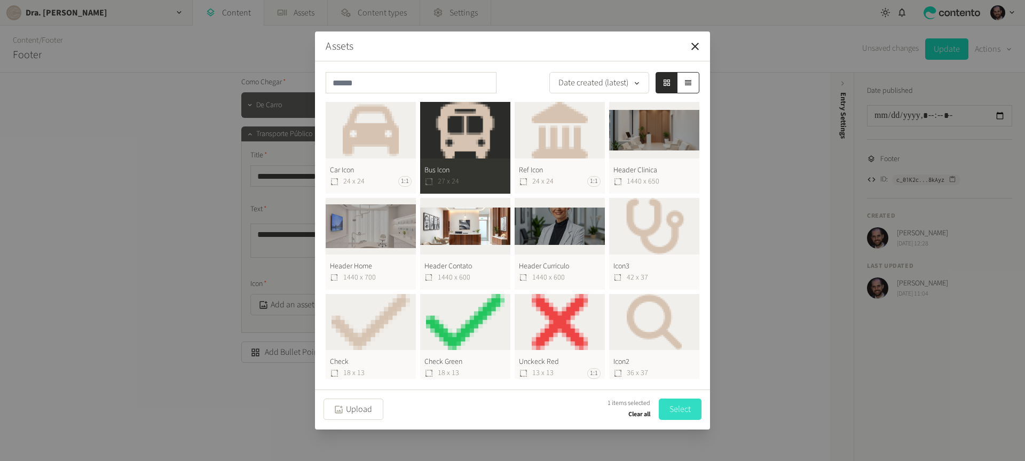
click at [685, 403] on button "Select" at bounding box center [680, 409] width 43 height 21
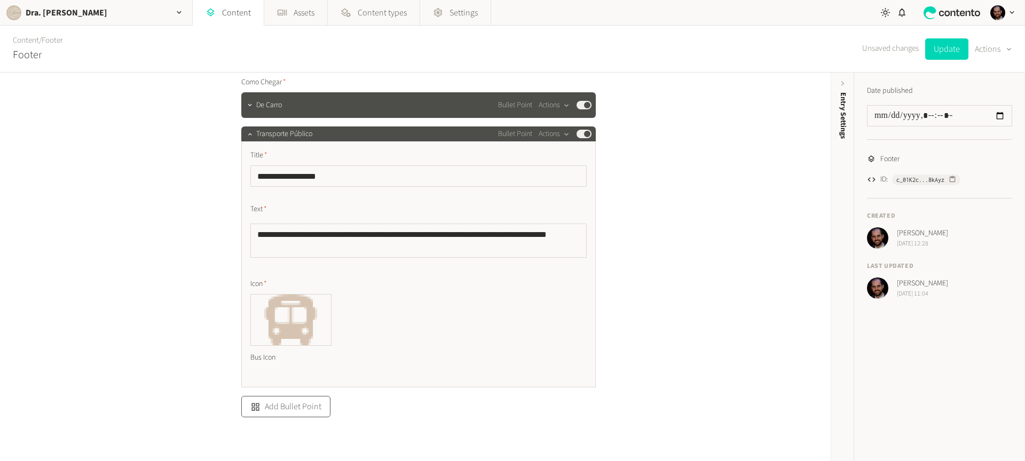
click at [283, 407] on button "Add Bullet Point" at bounding box center [285, 406] width 89 height 21
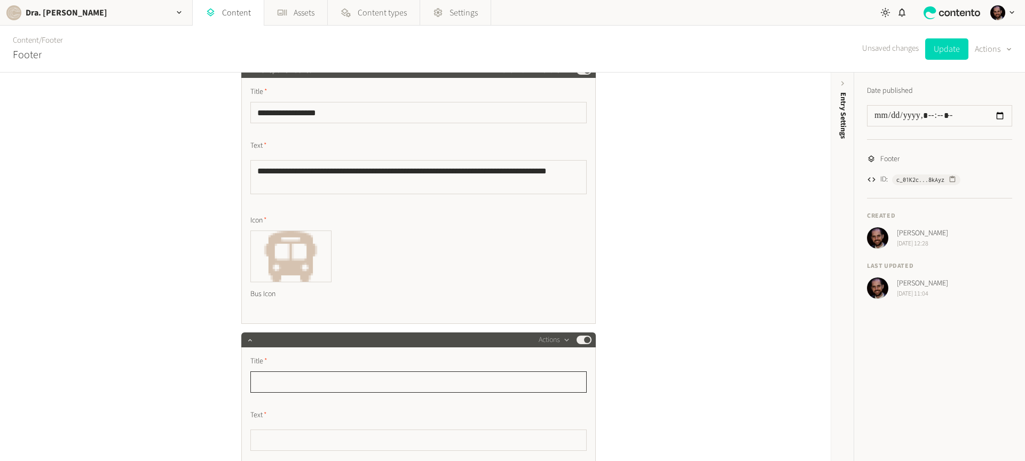
scroll to position [1513, 0]
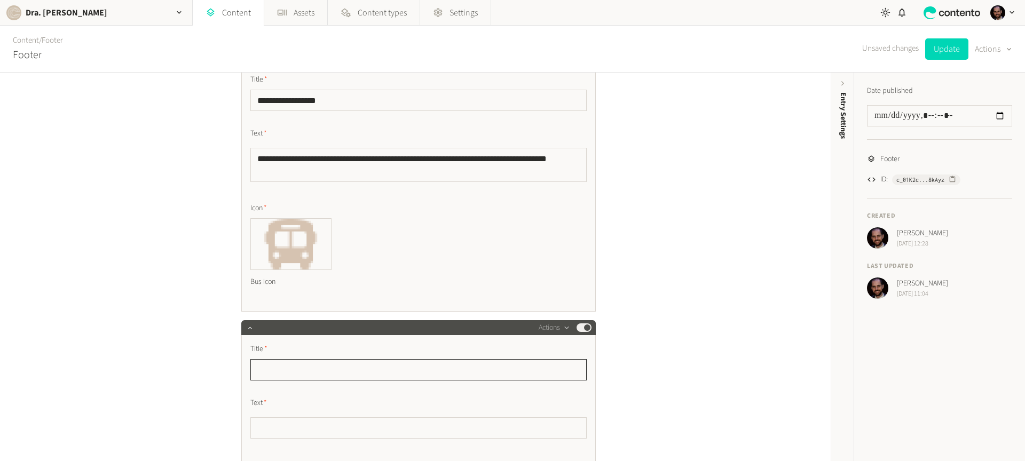
click at [290, 375] on input "text" at bounding box center [418, 369] width 336 height 21
paste input "**********"
type input "**********"
paste textarea "**********"
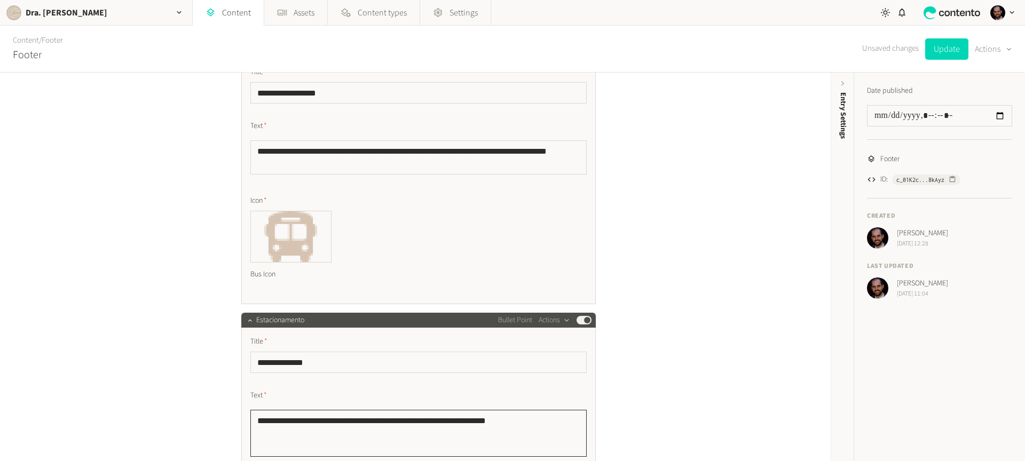
scroll to position [1584, 0]
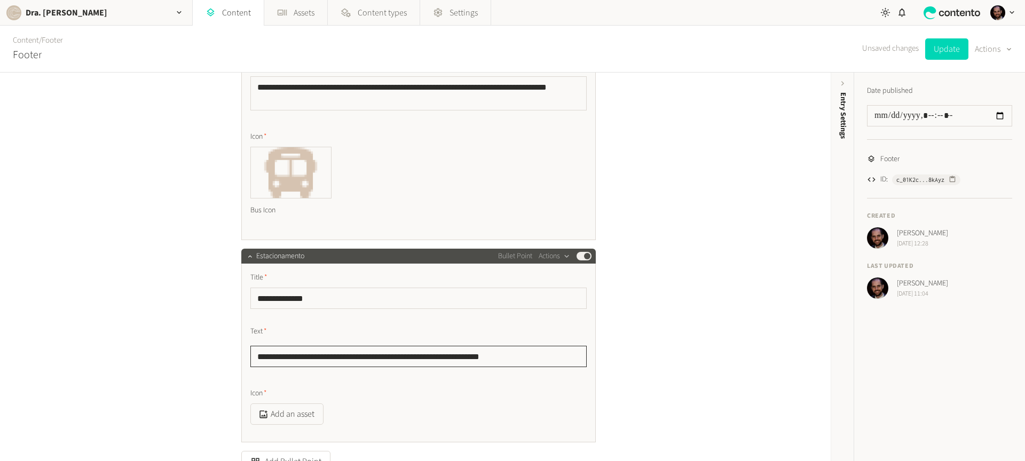
type textarea "**********"
click at [303, 298] on input "**********" at bounding box center [418, 298] width 336 height 21
paste input "text"
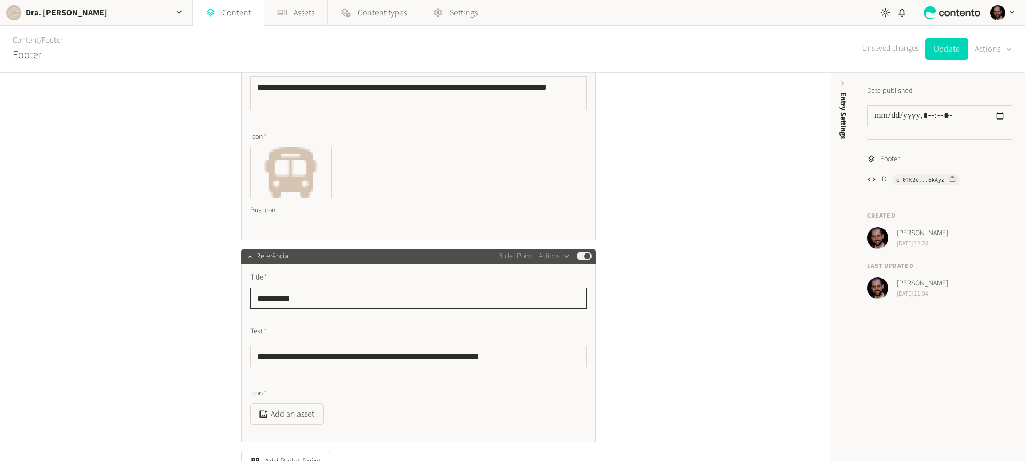
type input "**********"
click at [310, 356] on textarea "**********" at bounding box center [418, 356] width 336 height 21
paste textarea
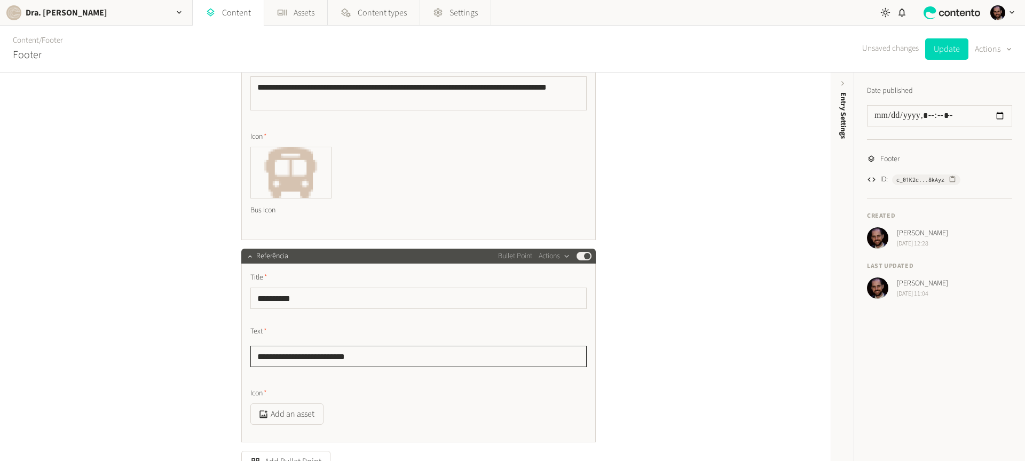
type textarea "**********"
click at [340, 356] on textarea "**********" at bounding box center [418, 356] width 336 height 21
click at [296, 416] on button "Add an asset" at bounding box center [286, 413] width 73 height 21
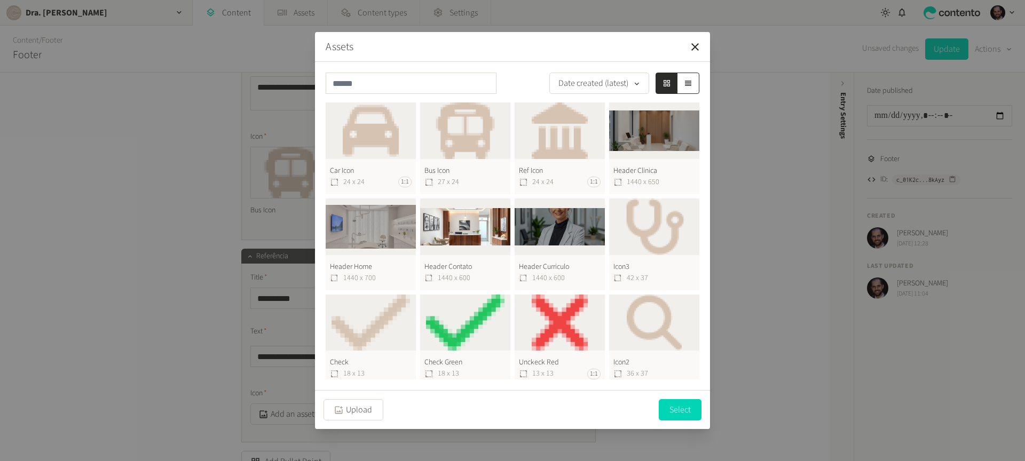
click at [552, 126] on button "Ref Icon 24 x 24 1:1" at bounding box center [559, 148] width 90 height 92
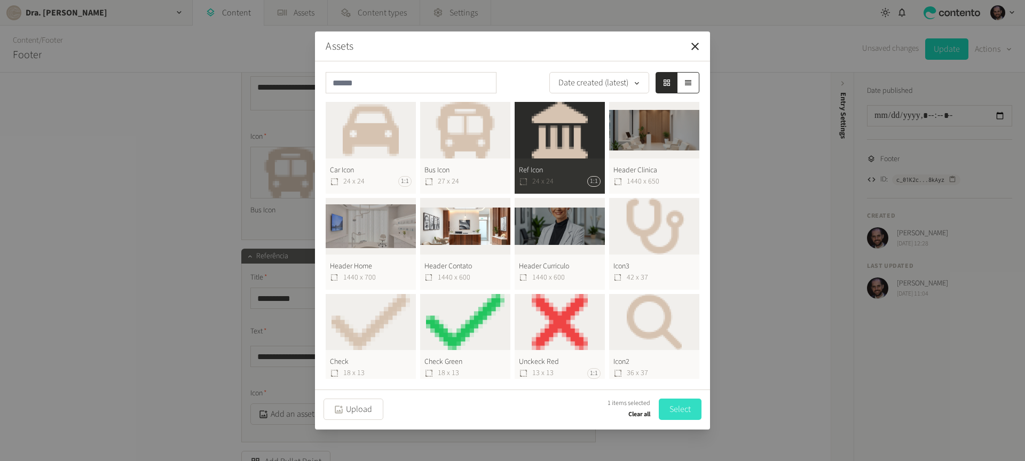
click at [678, 410] on button "Select" at bounding box center [680, 409] width 43 height 21
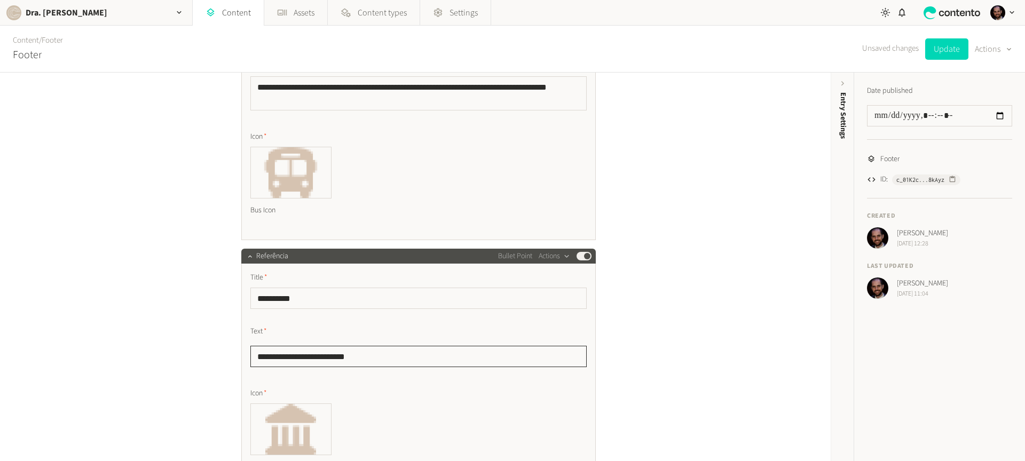
scroll to position [1477, 0]
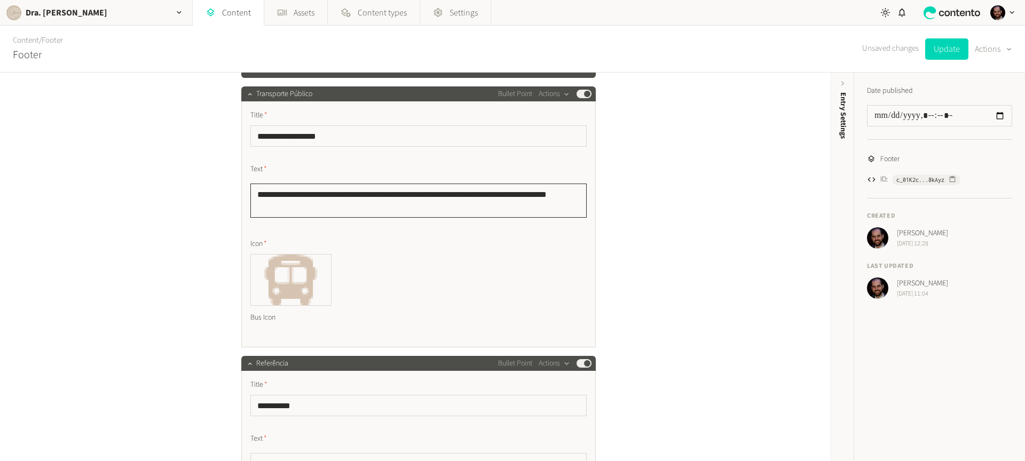
click at [356, 211] on textarea "**********" at bounding box center [418, 201] width 336 height 34
paste textarea
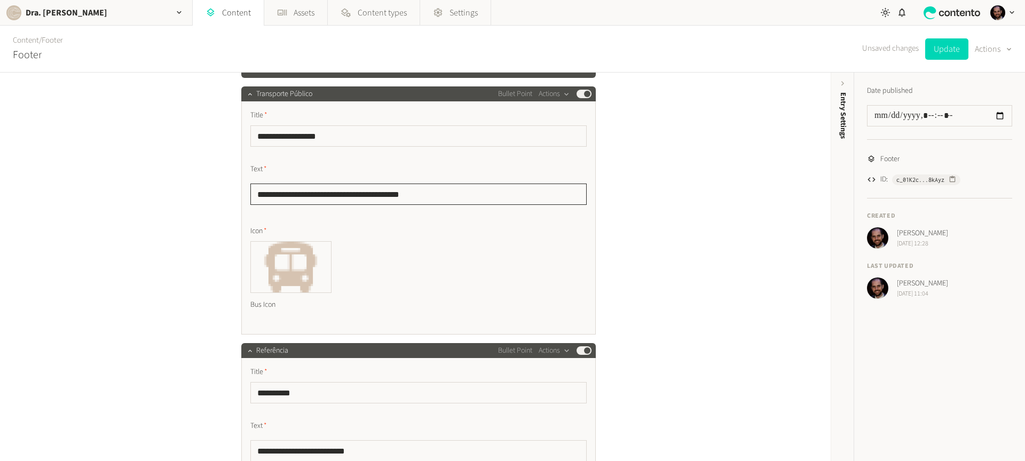
type textarea "**********"
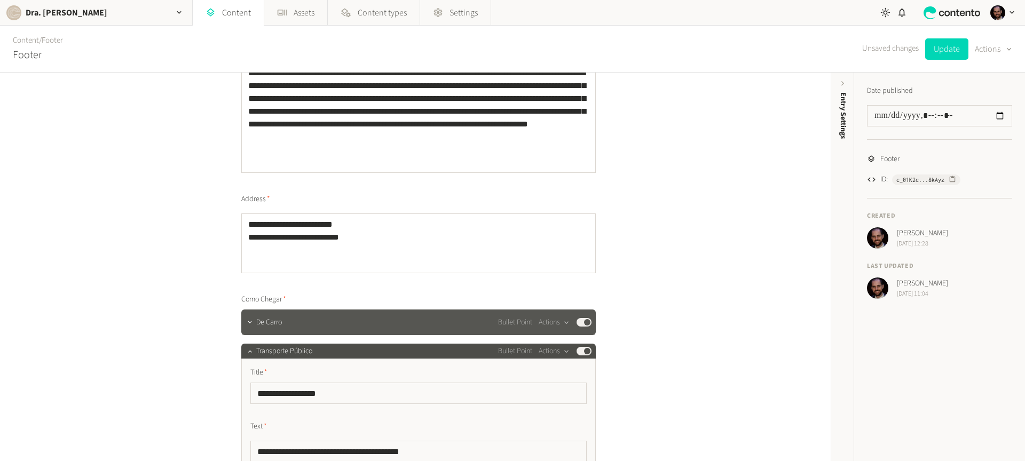
click at [296, 323] on div "De Carro Bullet Point Actions Published" at bounding box center [423, 322] width 335 height 13
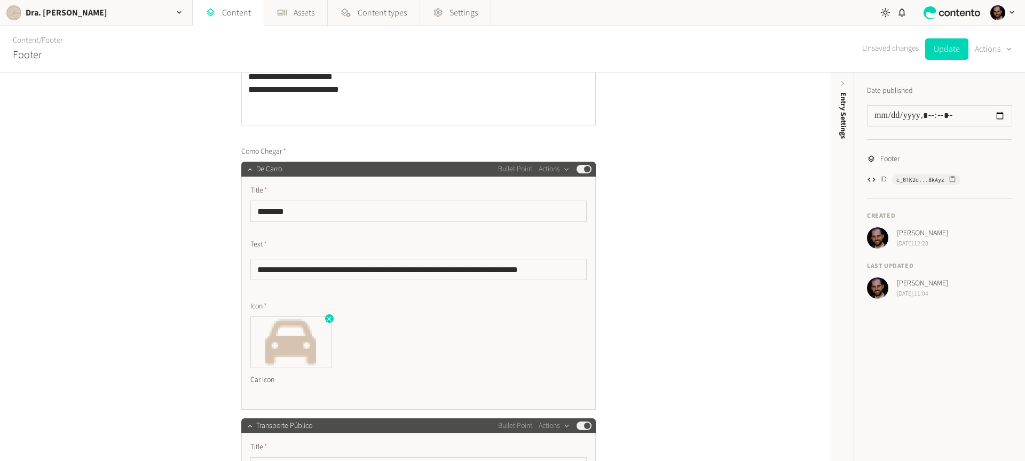
scroll to position [1383, 0]
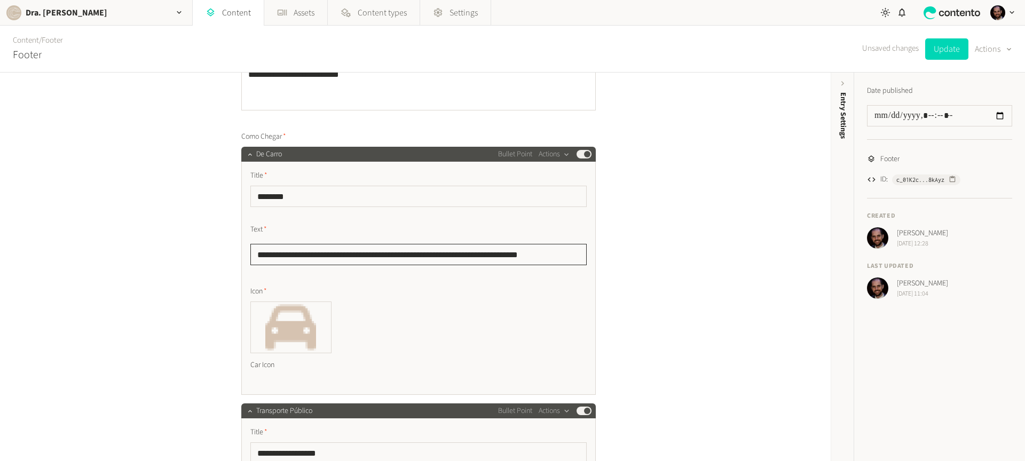
click at [318, 255] on textarea "**********" at bounding box center [418, 254] width 336 height 21
paste textarea
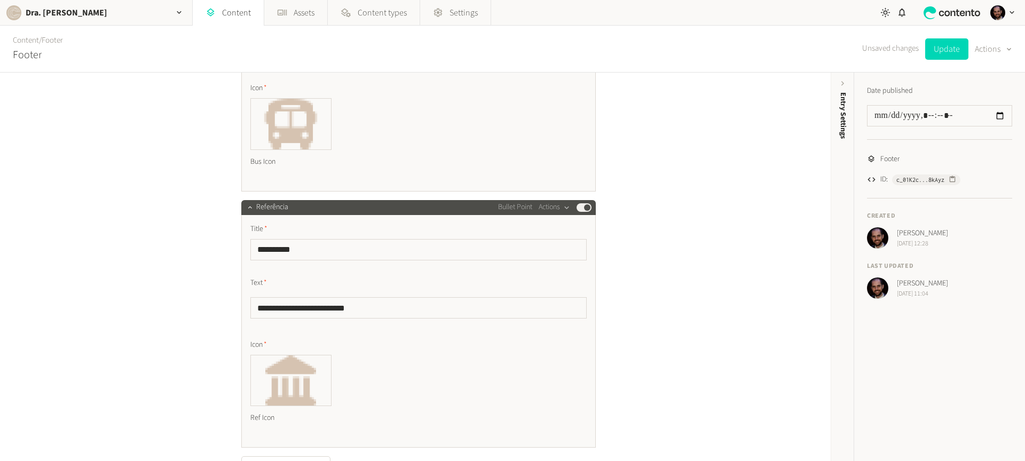
scroll to position [1885, 0]
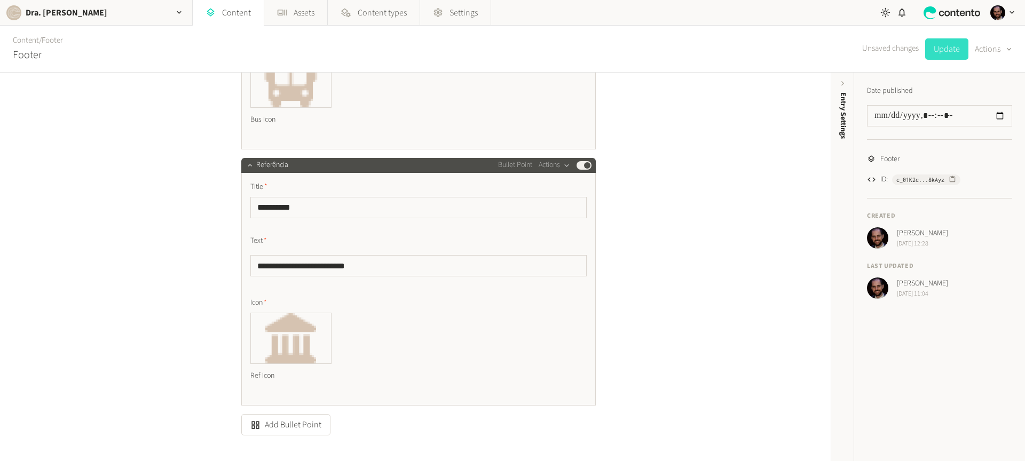
type textarea "**********"
click at [946, 52] on button "Update" at bounding box center [946, 48] width 43 height 21
click at [244, 9] on link "Content" at bounding box center [228, 13] width 71 height 26
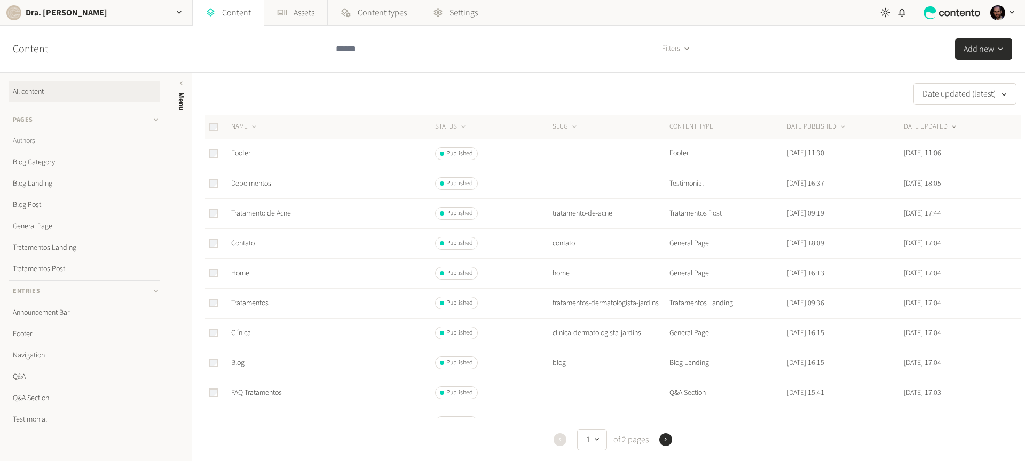
click at [39, 140] on link "Authors" at bounding box center [85, 140] width 152 height 21
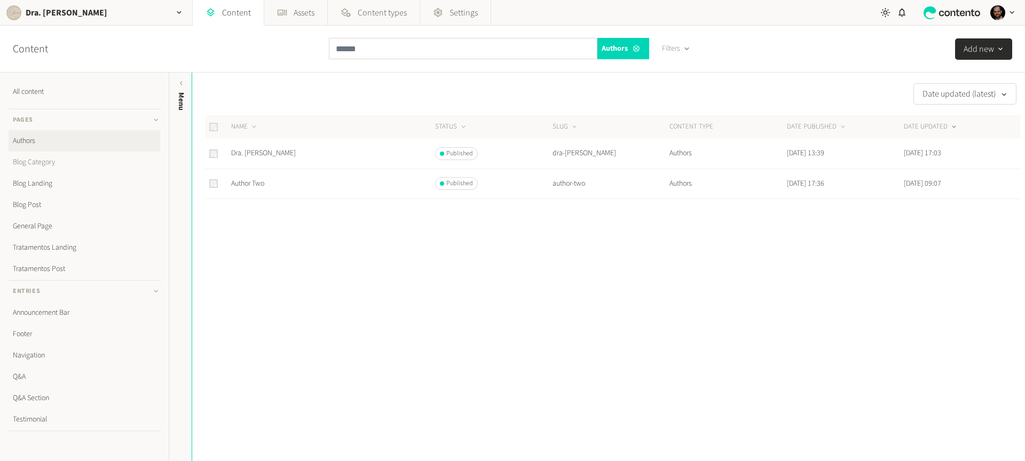
click at [45, 164] on link "Blog Category" at bounding box center [85, 162] width 152 height 21
click at [48, 181] on link "Blog Landing" at bounding box center [85, 183] width 152 height 21
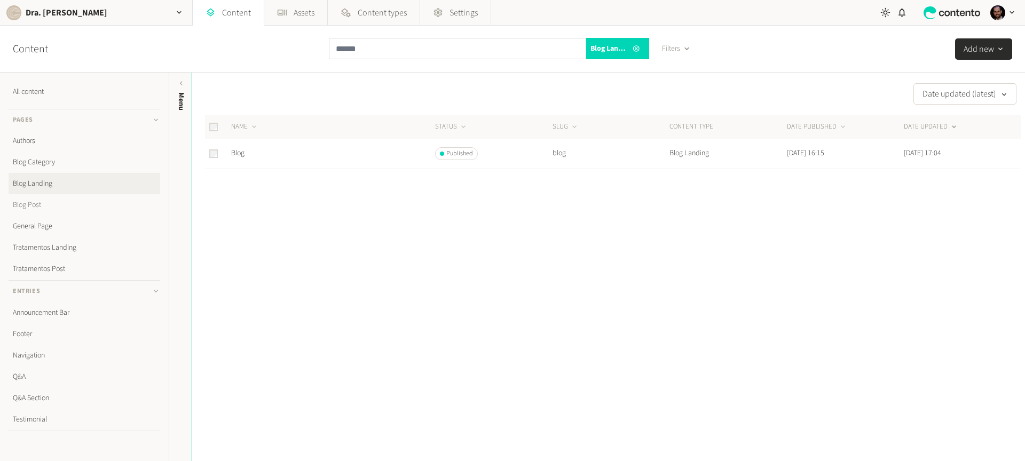
click at [36, 199] on link "Blog Post" at bounding box center [85, 204] width 152 height 21
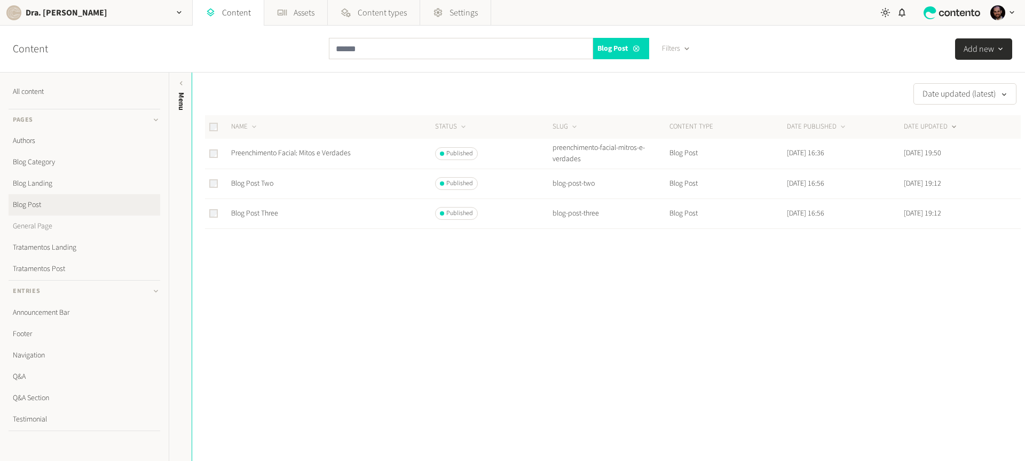
click at [33, 220] on link "General Page" at bounding box center [85, 226] width 152 height 21
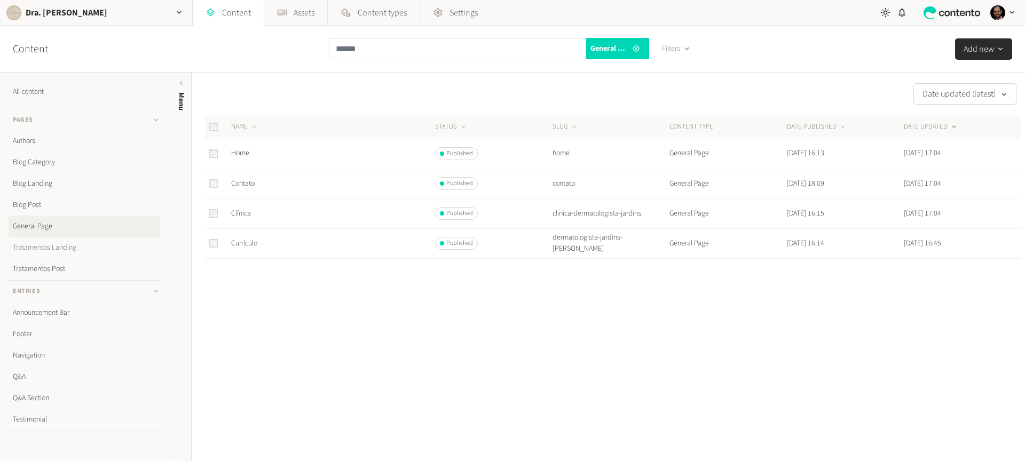
click at [41, 243] on link "Tratamentos Landing" at bounding box center [85, 247] width 152 height 21
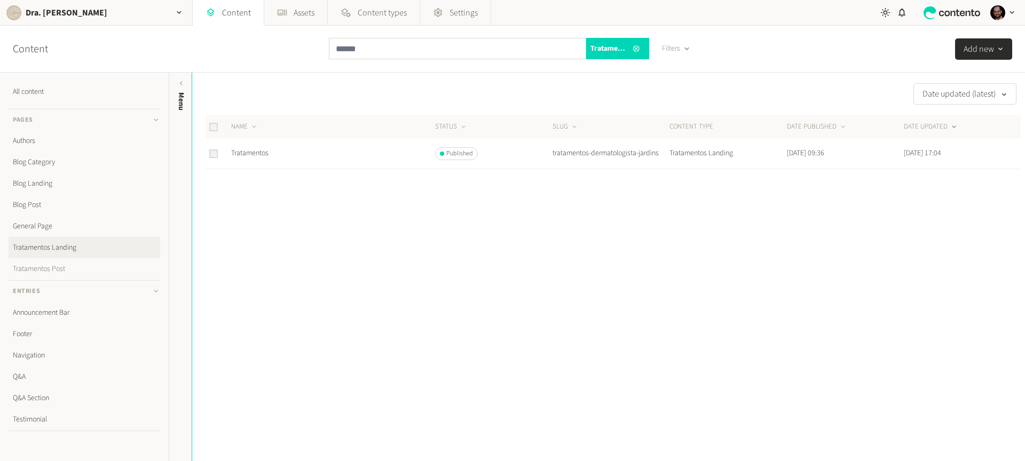
click at [50, 266] on link "Tratamentos Post" at bounding box center [85, 268] width 152 height 21
click at [38, 283] on link "Announcement Bar" at bounding box center [85, 291] width 152 height 21
click at [31, 327] on link "Footer" at bounding box center [85, 333] width 152 height 21
click at [39, 317] on link "Announcement Bar" at bounding box center [85, 312] width 152 height 21
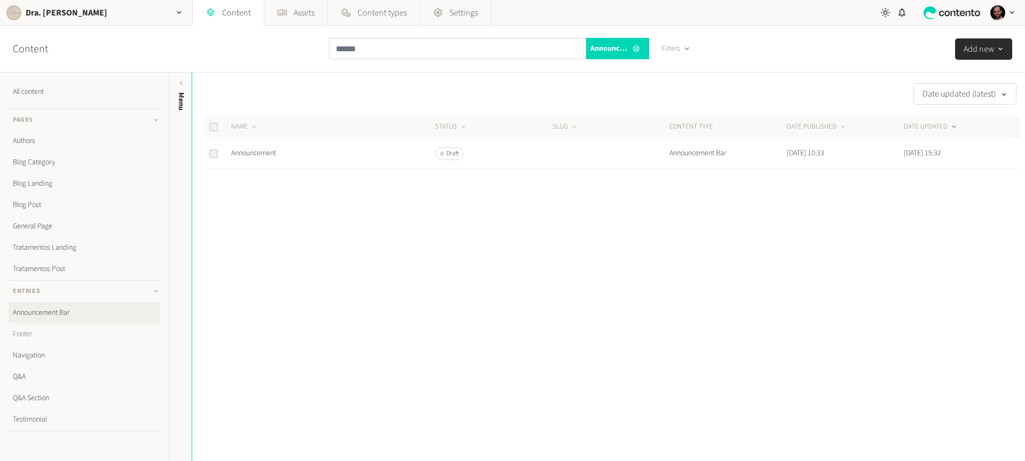
click at [32, 343] on link "Footer" at bounding box center [85, 333] width 152 height 21
click at [38, 354] on link "Navigation" at bounding box center [85, 355] width 152 height 21
click at [25, 376] on link "Q&A" at bounding box center [85, 376] width 152 height 21
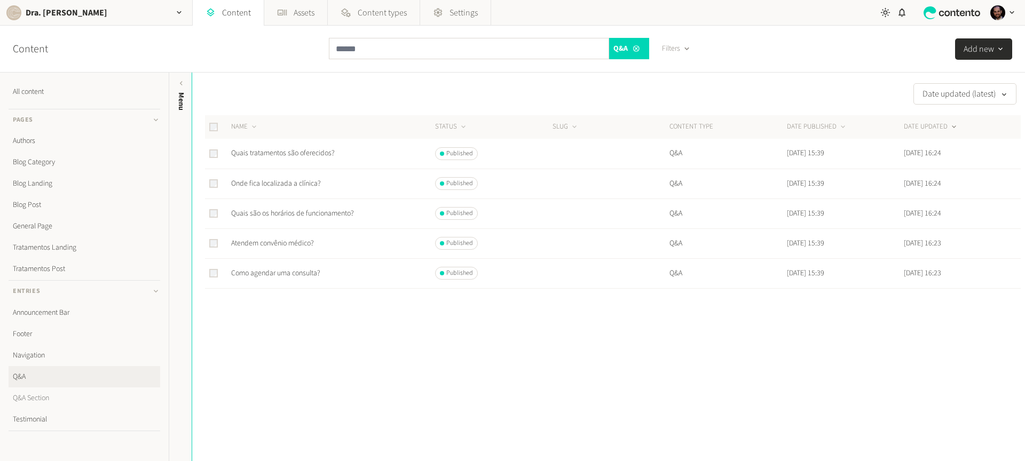
click at [35, 396] on link "Q&A Section" at bounding box center [85, 397] width 152 height 21
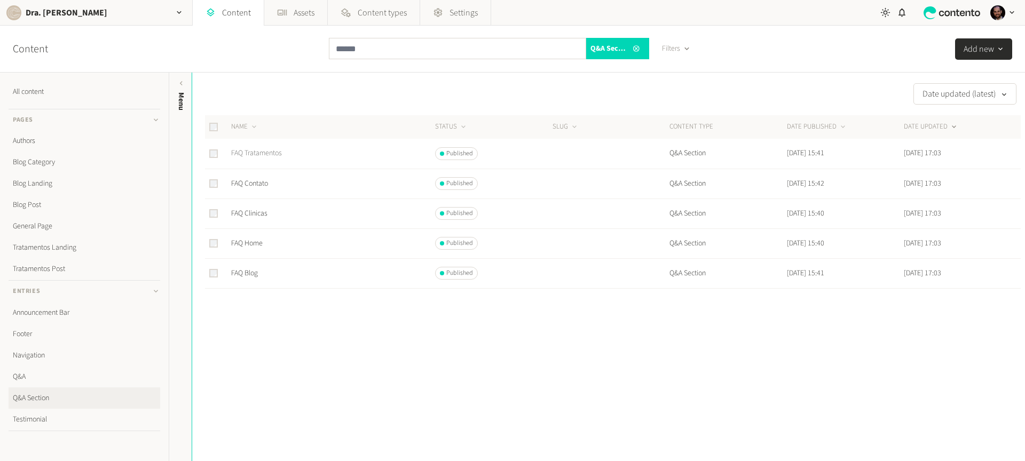
click at [244, 155] on link "FAQ Tratamentos" at bounding box center [256, 153] width 51 height 11
click at [256, 181] on link "FAQ Contato" at bounding box center [249, 183] width 37 height 11
click at [255, 211] on link "FAQ Clinicas" at bounding box center [249, 213] width 36 height 11
click at [244, 277] on link "FAQ Blog" at bounding box center [244, 273] width 27 height 11
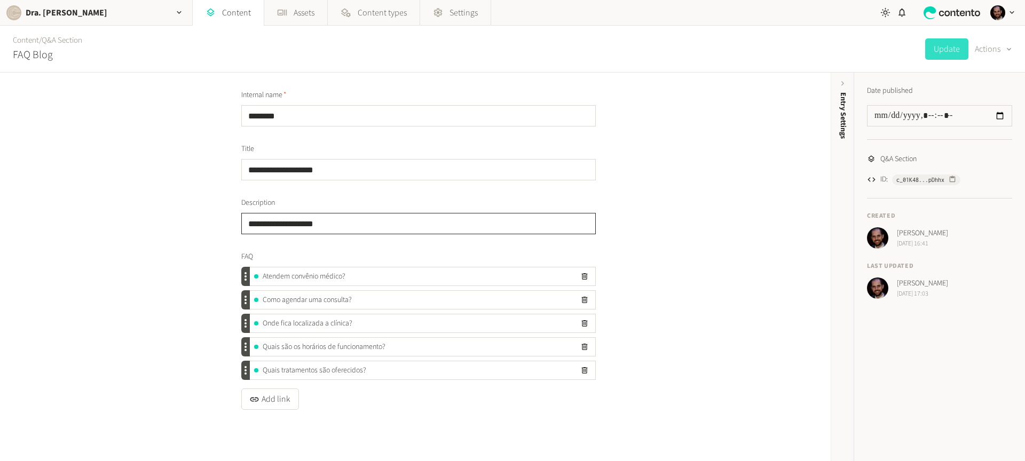
click at [283, 228] on input "**********" at bounding box center [418, 223] width 354 height 21
click at [948, 51] on button "Update" at bounding box center [946, 48] width 43 height 21
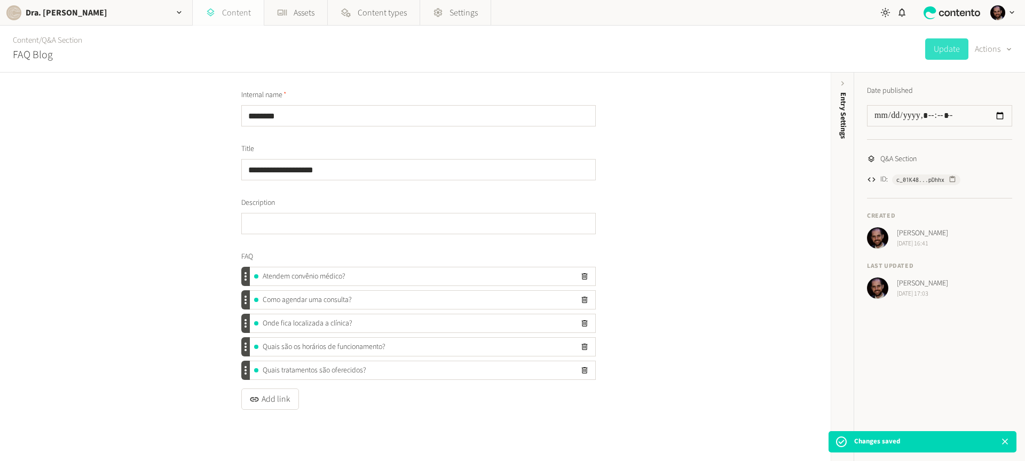
click at [233, 13] on link "Content" at bounding box center [228, 13] width 71 height 26
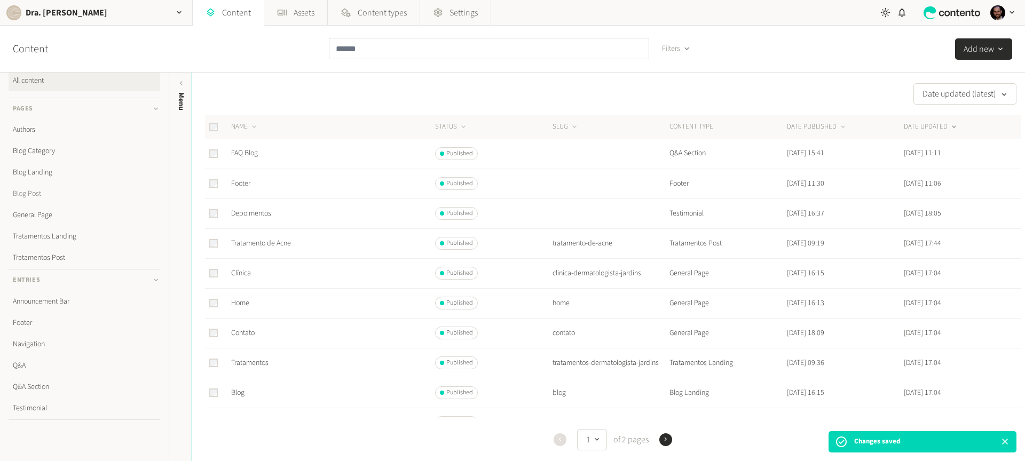
scroll to position [21, 0]
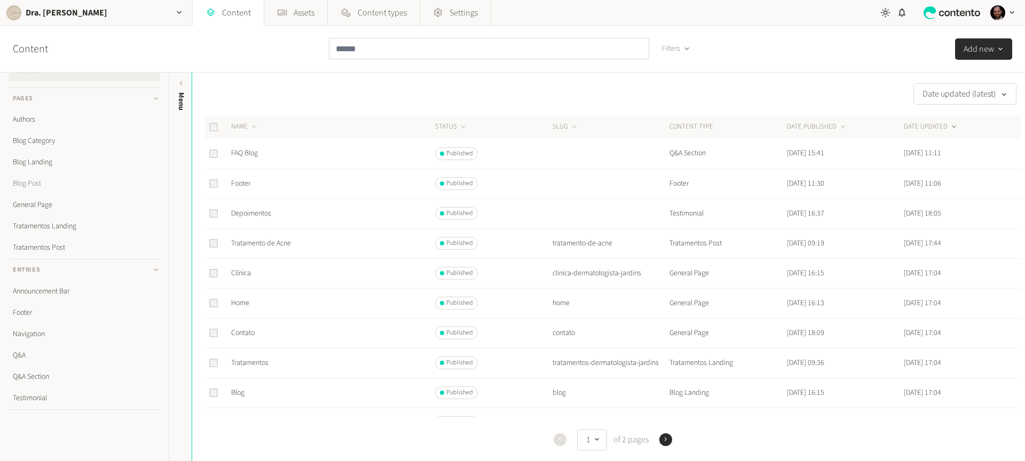
click at [41, 185] on link "Blog Post" at bounding box center [85, 183] width 152 height 21
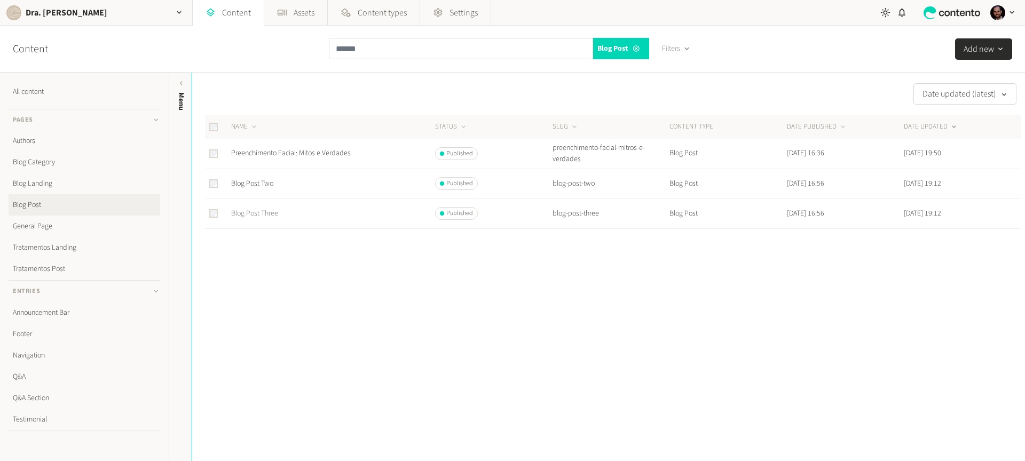
click at [258, 214] on link "Blog Post Three" at bounding box center [254, 213] width 47 height 11
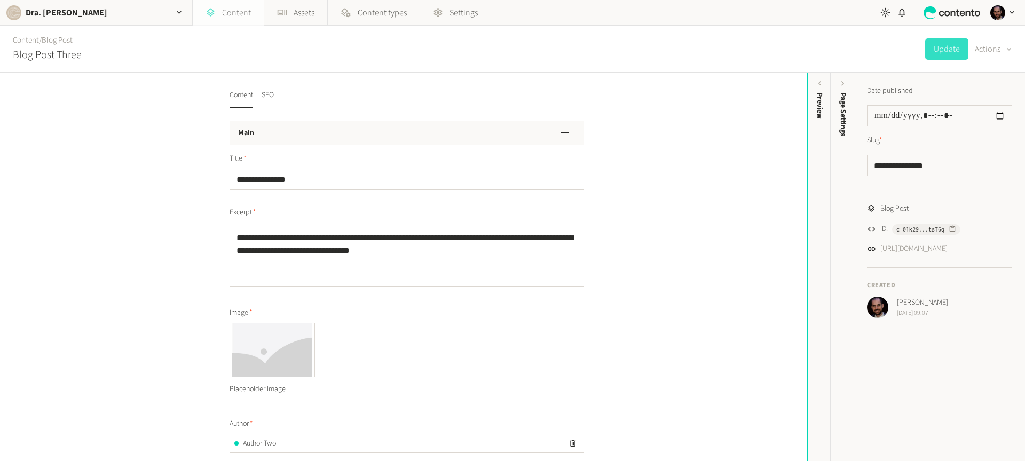
click at [229, 15] on link "Content" at bounding box center [228, 13] width 71 height 26
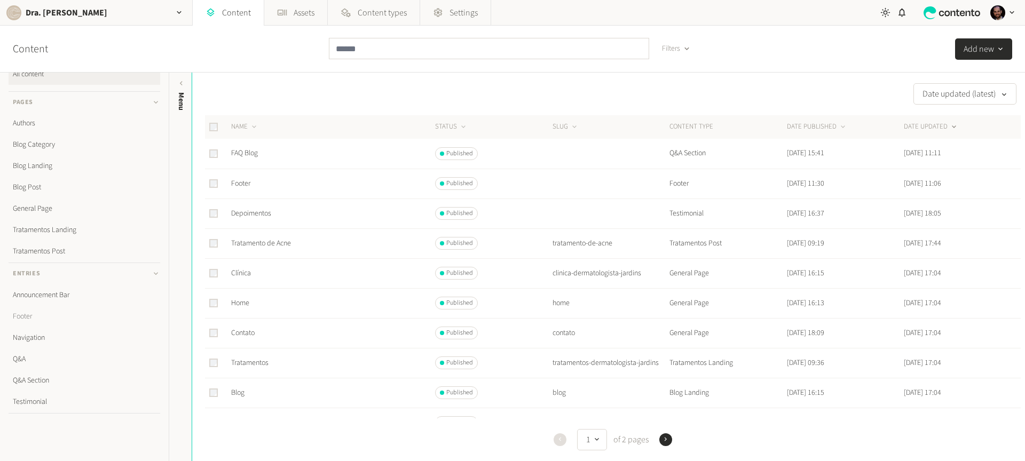
scroll to position [21, 0]
click at [30, 357] on link "Q&A" at bounding box center [85, 355] width 152 height 21
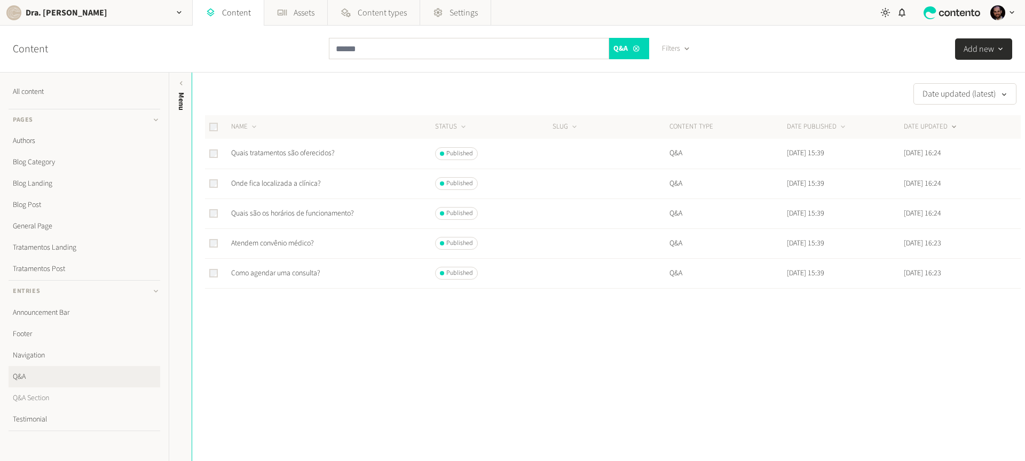
click at [41, 397] on link "Q&A Section" at bounding box center [85, 397] width 152 height 21
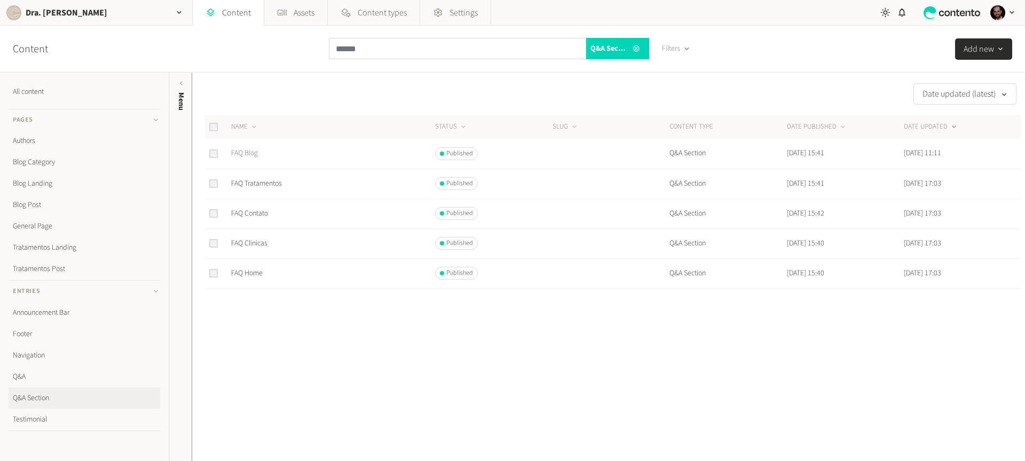
click at [239, 152] on link "FAQ Blog" at bounding box center [244, 153] width 27 height 11
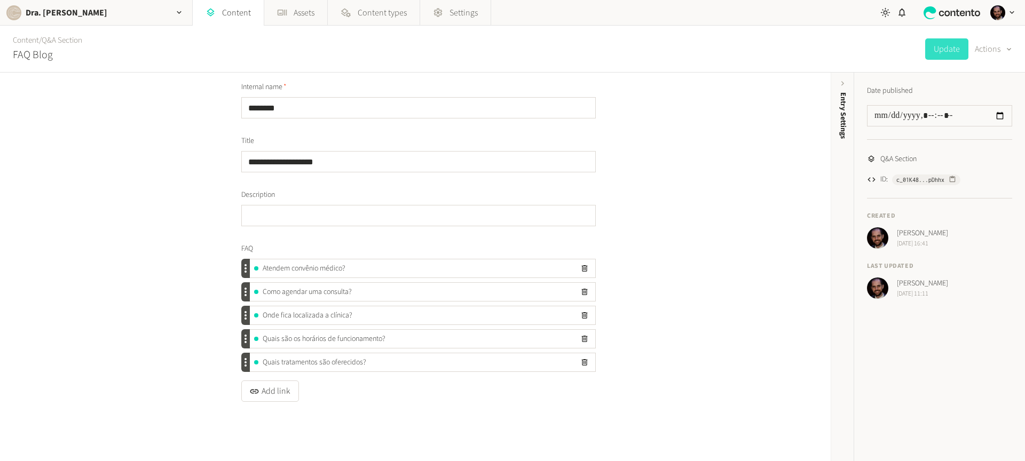
scroll to position [11, 0]
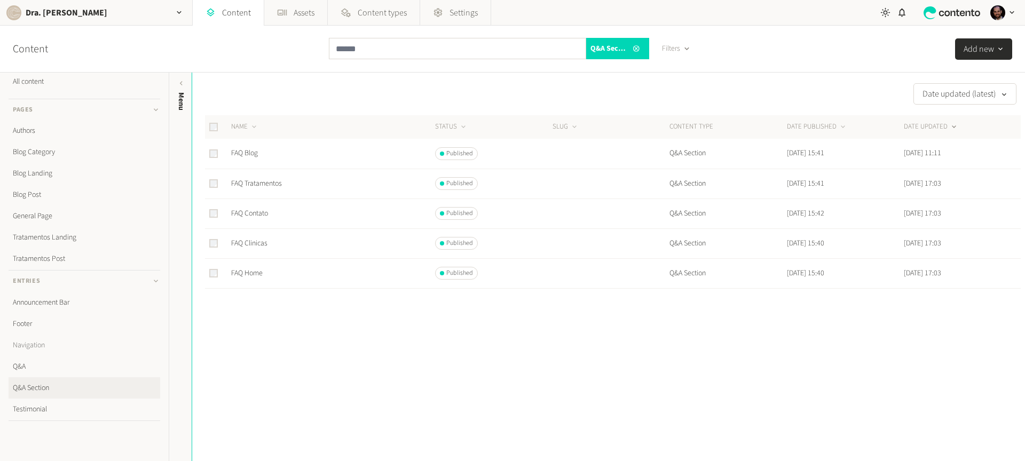
scroll to position [21, 0]
click at [44, 396] on link "Testimonial" at bounding box center [85, 397] width 152 height 21
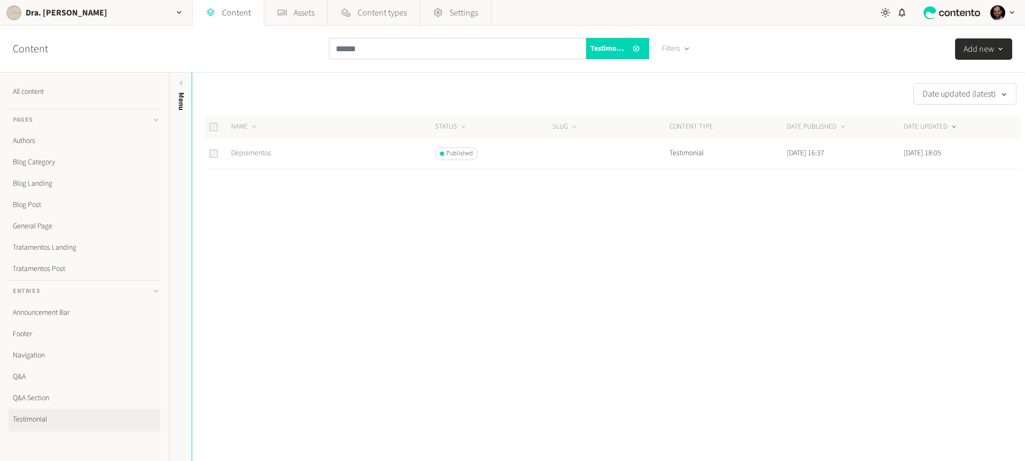
click at [259, 153] on link "Depoimentos" at bounding box center [251, 153] width 40 height 11
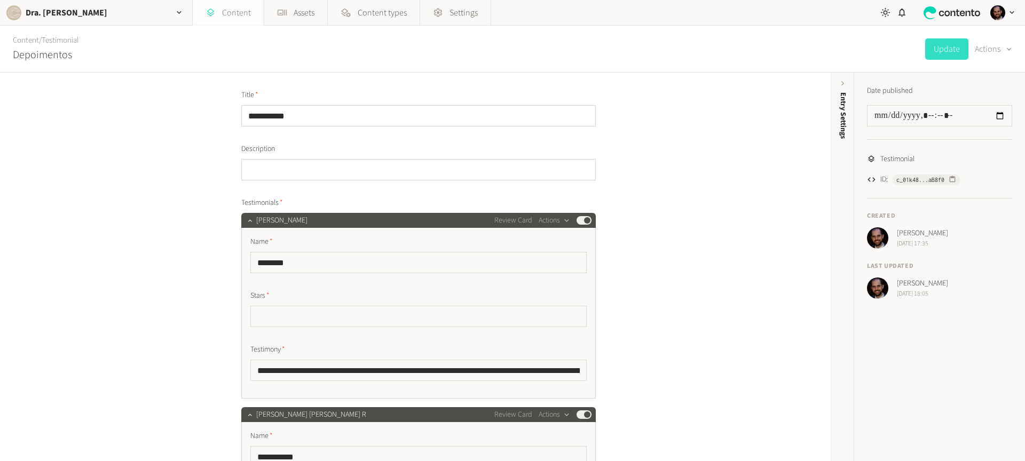
click at [236, 12] on link "Content" at bounding box center [228, 13] width 71 height 26
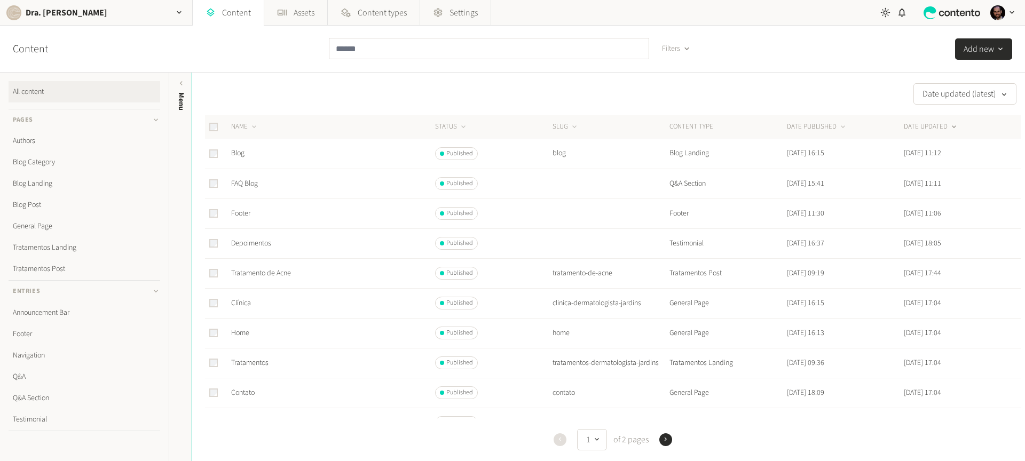
scroll to position [21, 0]
